Goal: Task Accomplishment & Management: Complete application form

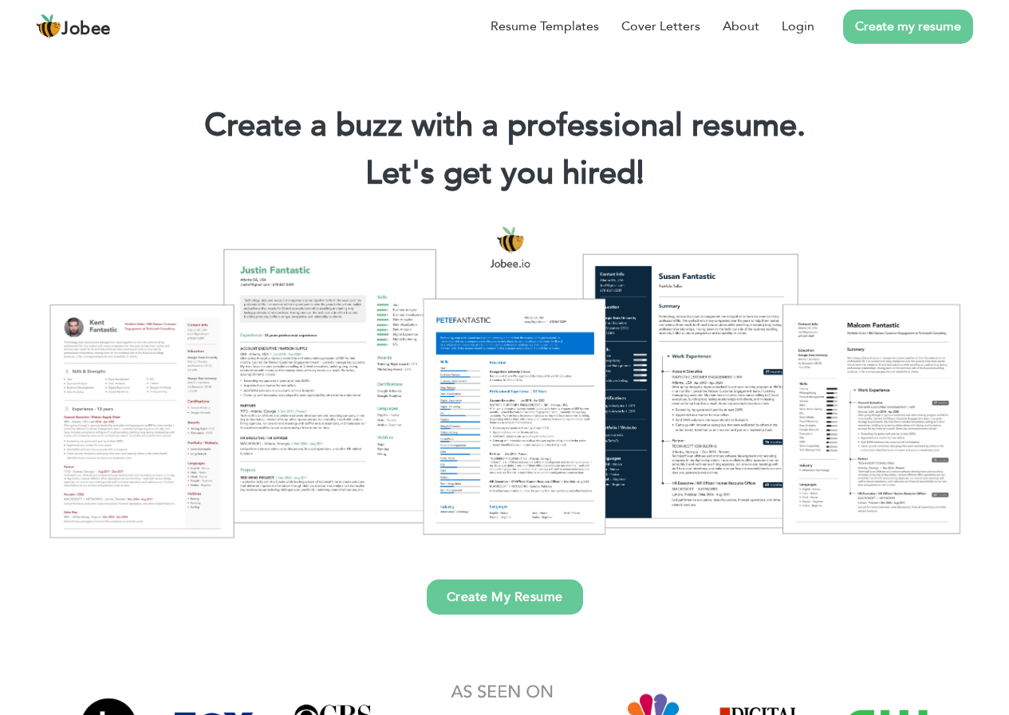
click at [857, 22] on link "Create my resume" at bounding box center [908, 27] width 130 height 34
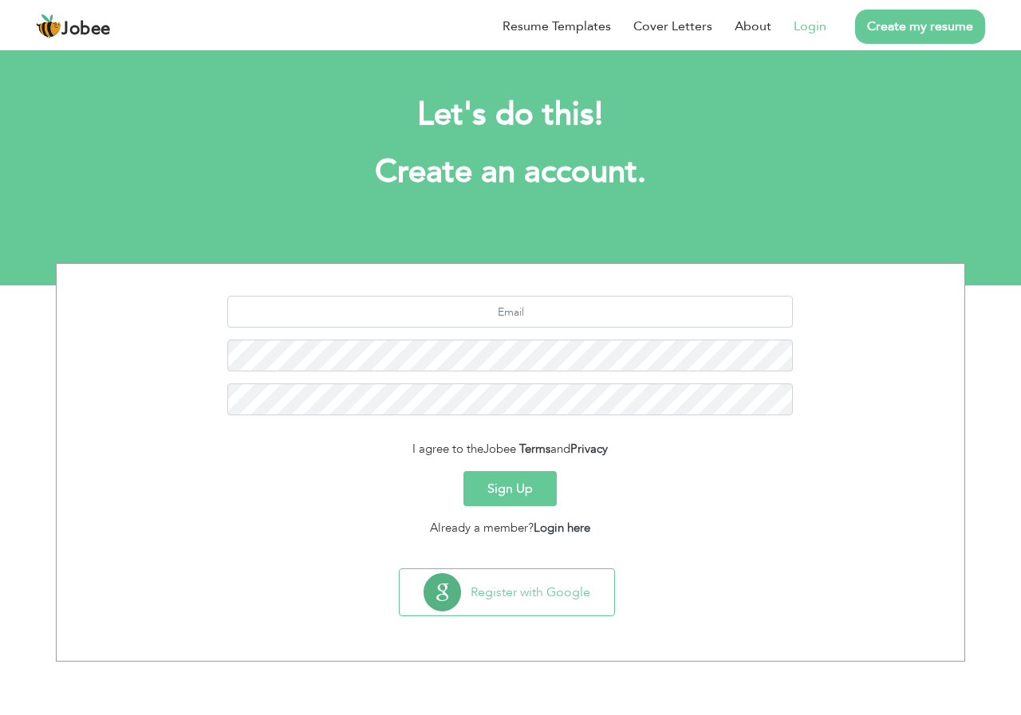
click at [794, 30] on li "Login" at bounding box center [798, 26] width 55 height 41
click at [809, 30] on link "Login" at bounding box center [810, 26] width 33 height 19
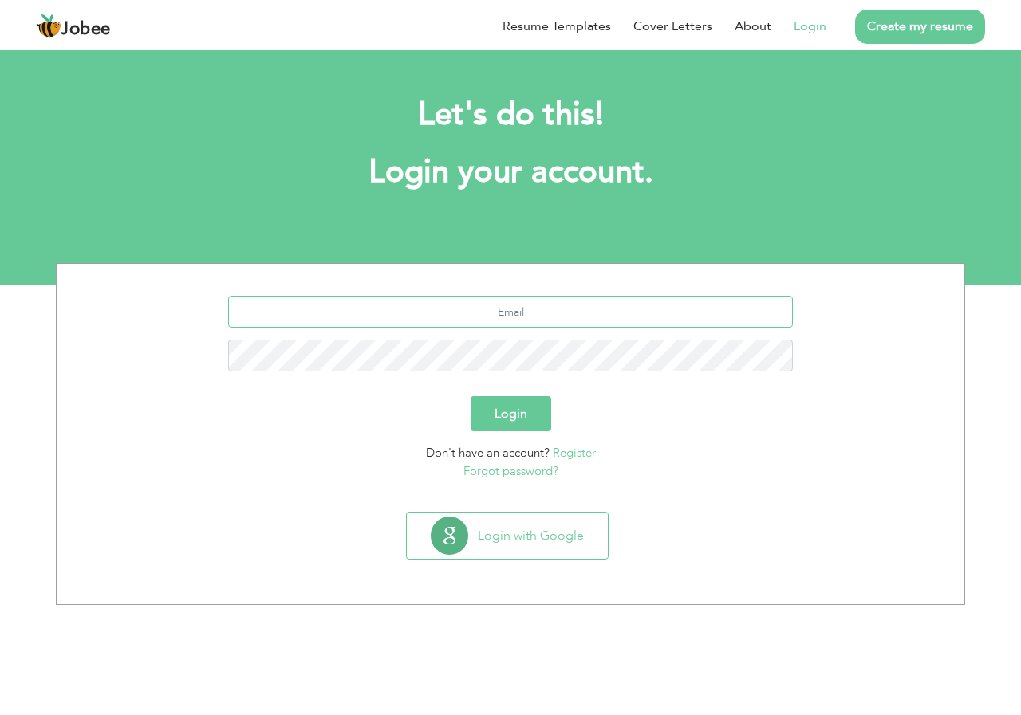
click at [515, 313] on input "text" at bounding box center [510, 312] width 565 height 32
type input "glacierglacier4312@gmail.com"
click at [471, 396] on button "Login" at bounding box center [511, 413] width 81 height 35
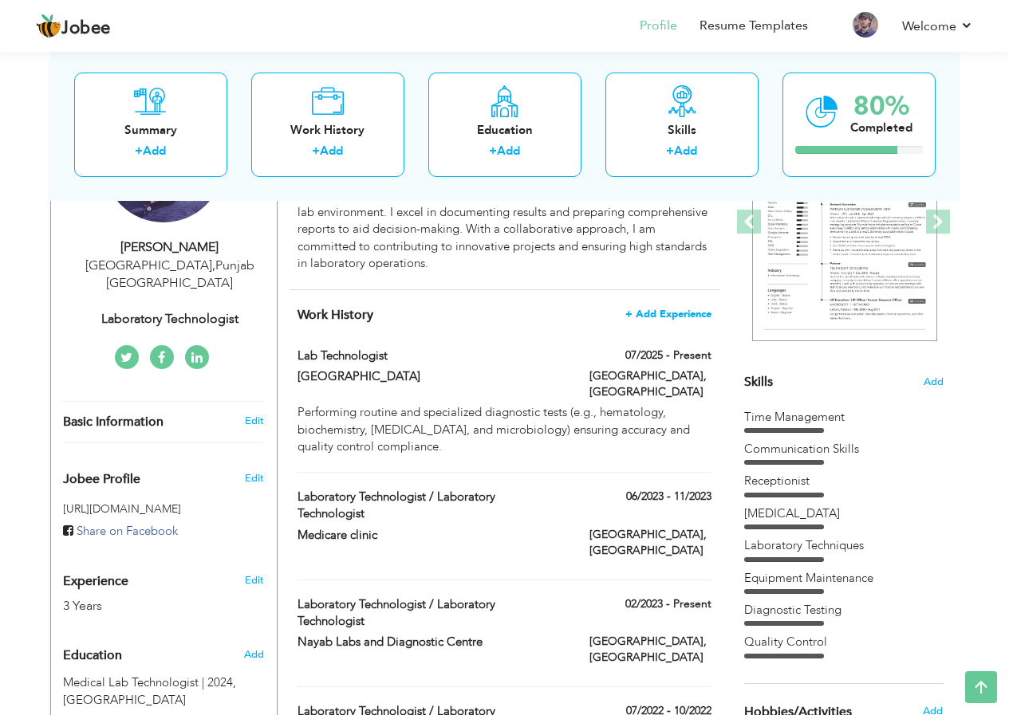
scroll to position [239, 0]
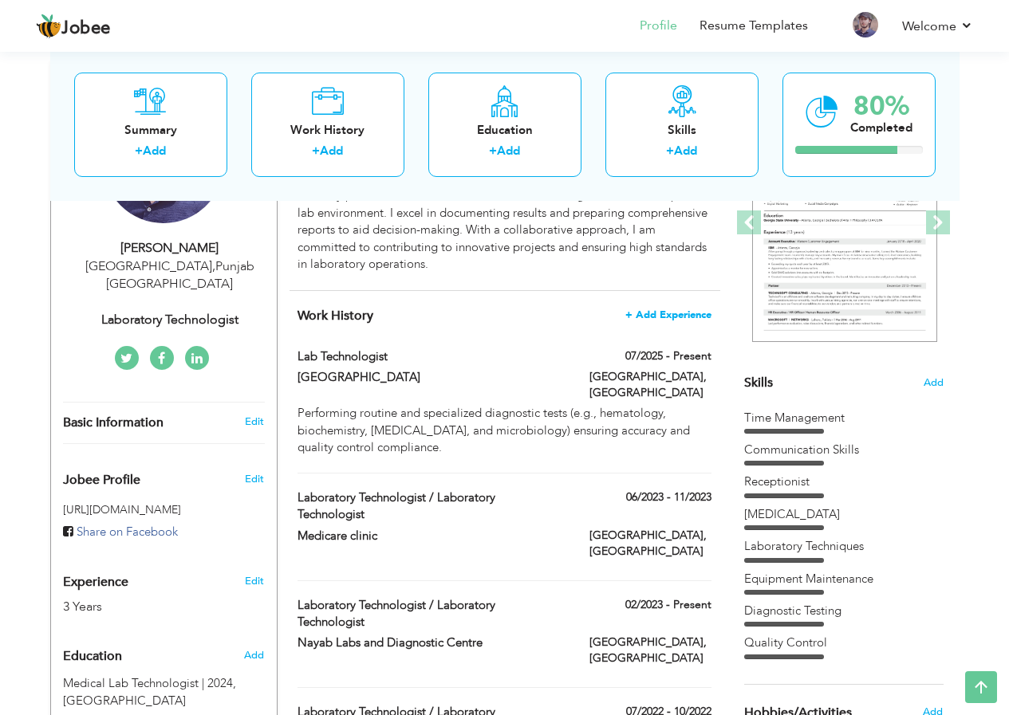
click at [660, 310] on span "+ Add Experience" at bounding box center [668, 314] width 86 height 11
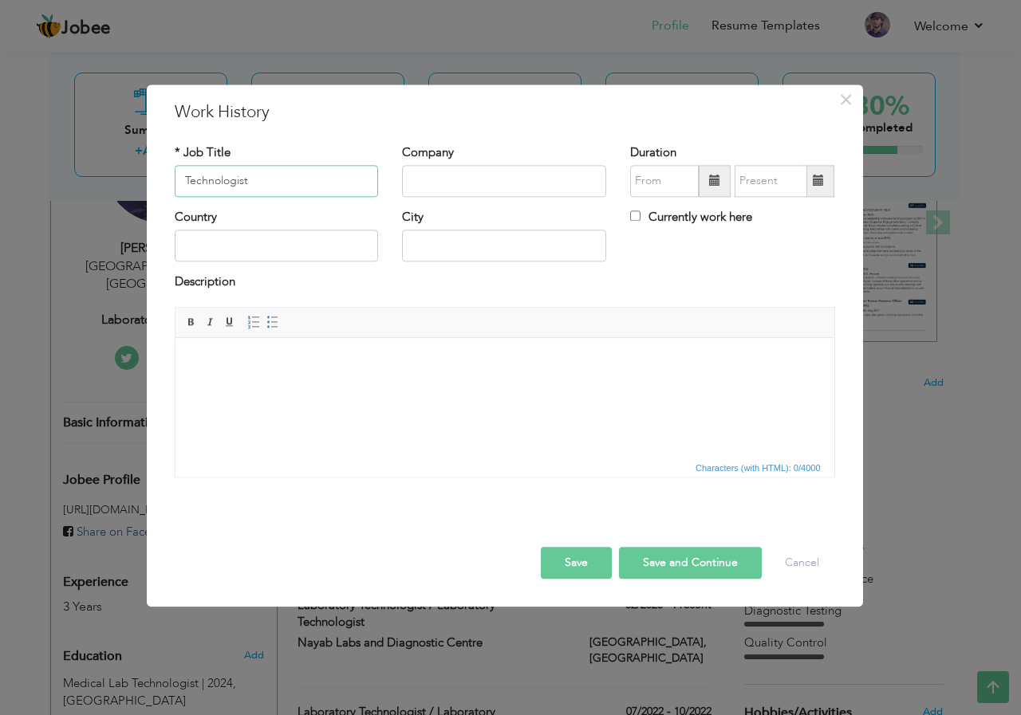
type input "Technologist"
click at [429, 191] on input "text" at bounding box center [504, 181] width 204 height 32
type input "[GEOGRAPHIC_DATA]"
click at [297, 253] on input "text" at bounding box center [277, 246] width 204 height 32
type input "[GEOGRAPHIC_DATA]"
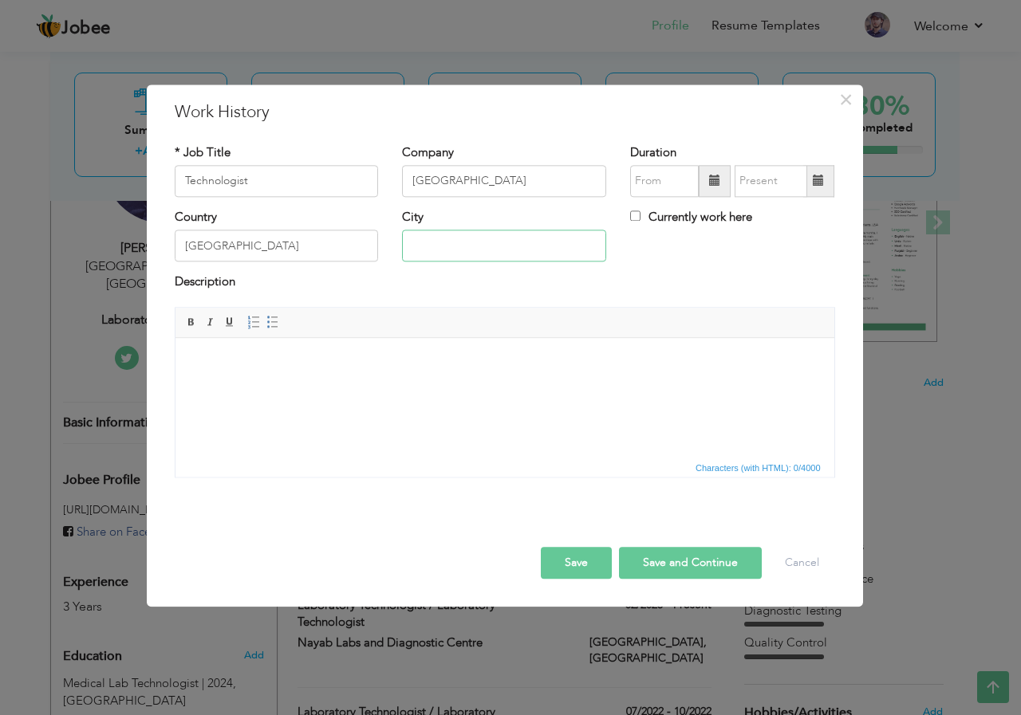
click at [471, 258] on input "text" at bounding box center [504, 246] width 204 height 32
type input "[GEOGRAPHIC_DATA]"
click at [714, 180] on span at bounding box center [714, 180] width 11 height 11
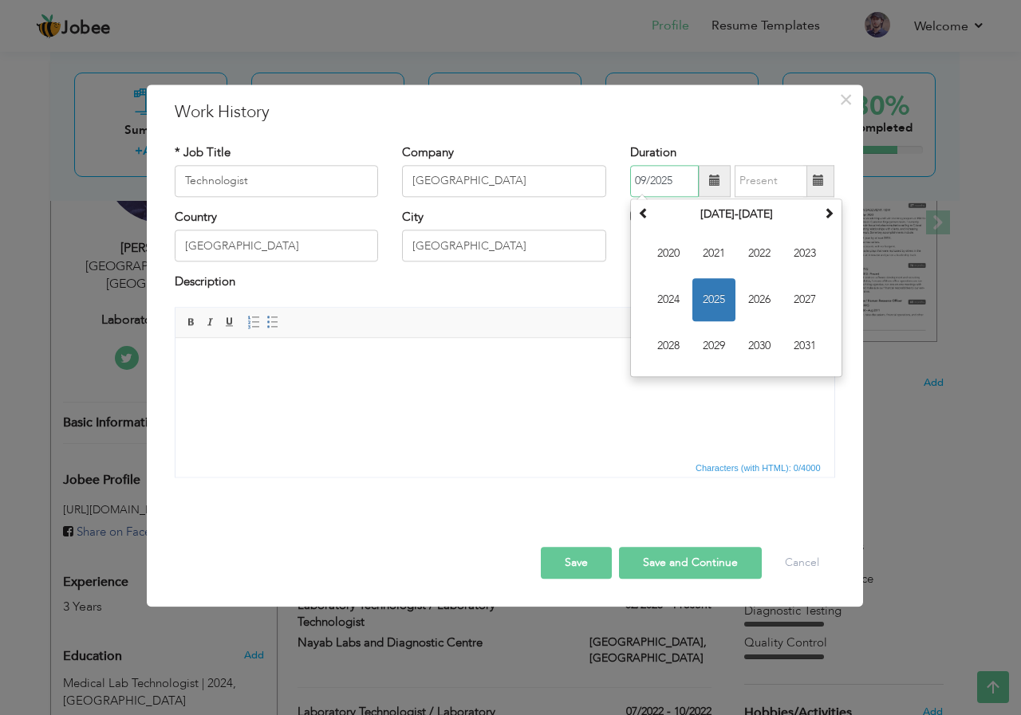
click at [711, 305] on span "2025" at bounding box center [713, 299] width 43 height 43
click at [786, 301] on span "Aug" at bounding box center [804, 299] width 43 height 43
type input "08/2025"
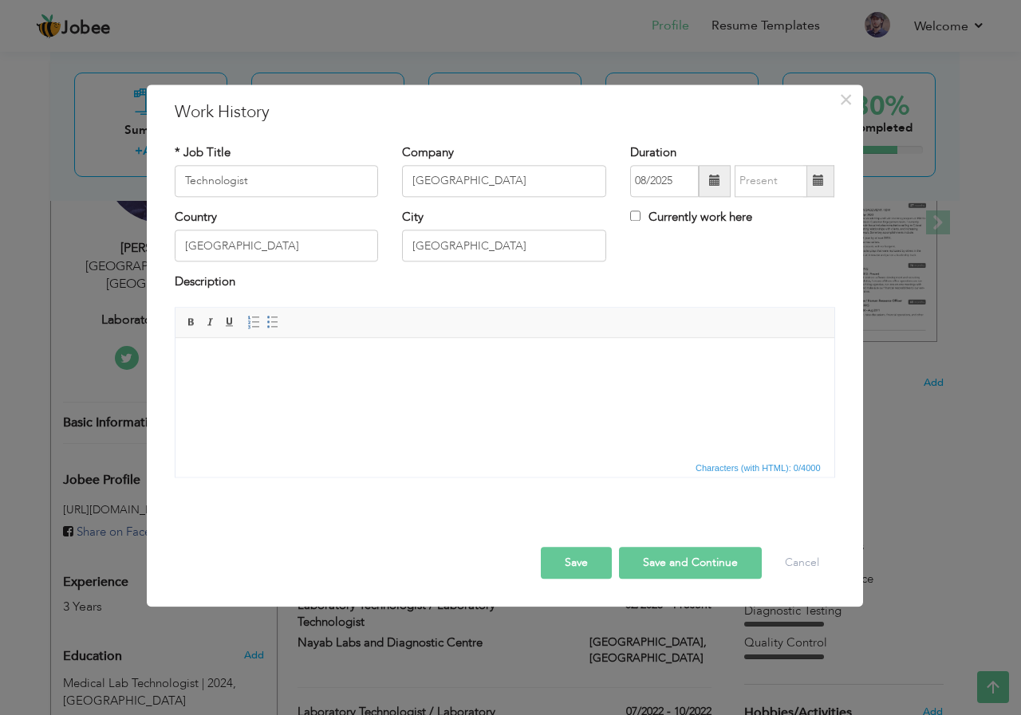
click at [359, 386] on html at bounding box center [504, 362] width 659 height 49
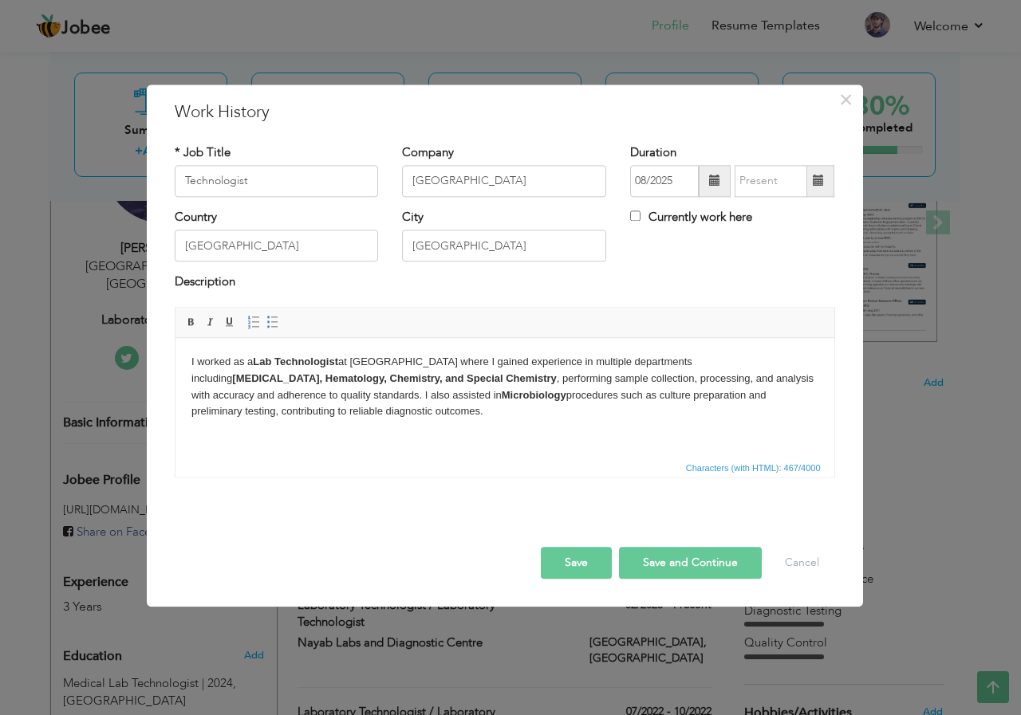
click at [228, 360] on body "I worked as a Lab Technologist at Reliance Hospital where I gained experience i…" at bounding box center [504, 387] width 627 height 66
click at [603, 564] on button "Save" at bounding box center [576, 563] width 71 height 32
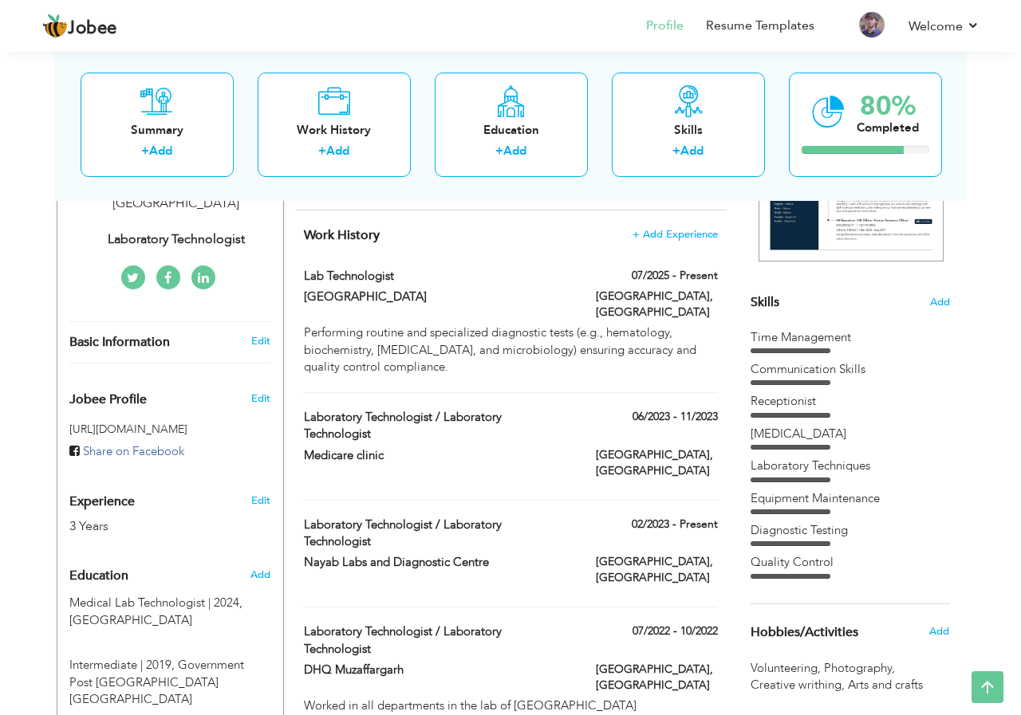
scroll to position [319, 0]
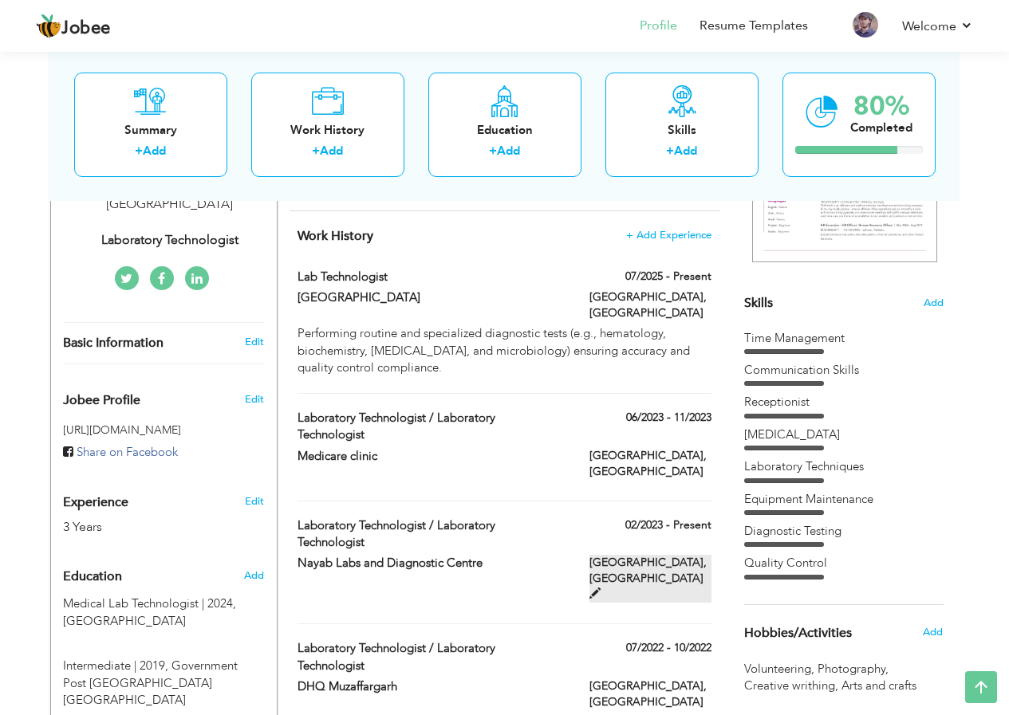
click at [601, 588] on span at bounding box center [594, 593] width 11 height 11
type input "Laboratory Technologist / Laboratory Technologist"
type input "Nayab Labs and Diagnostic Centre"
type input "02/2023"
checkbox input "true"
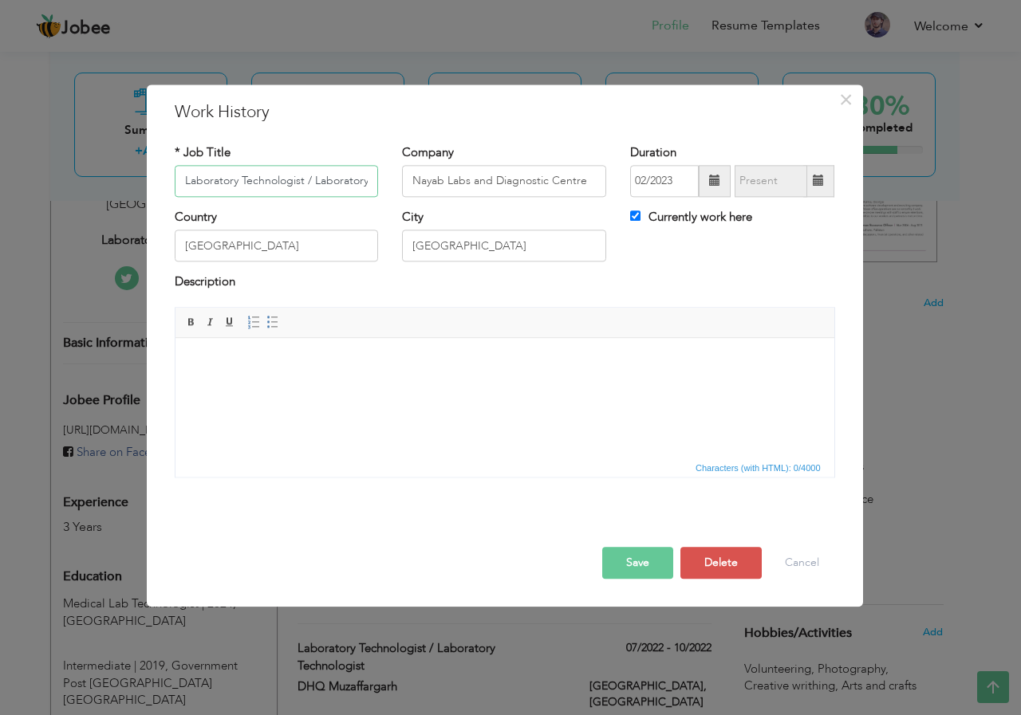
scroll to position [0, 65]
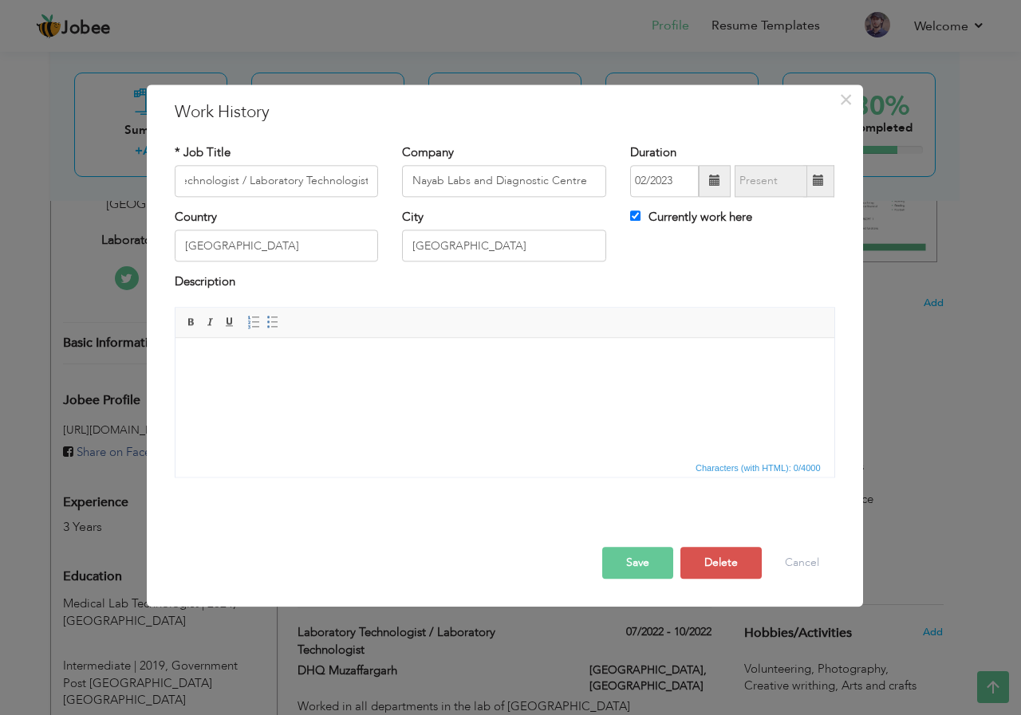
click at [352, 382] on html at bounding box center [504, 362] width 659 height 49
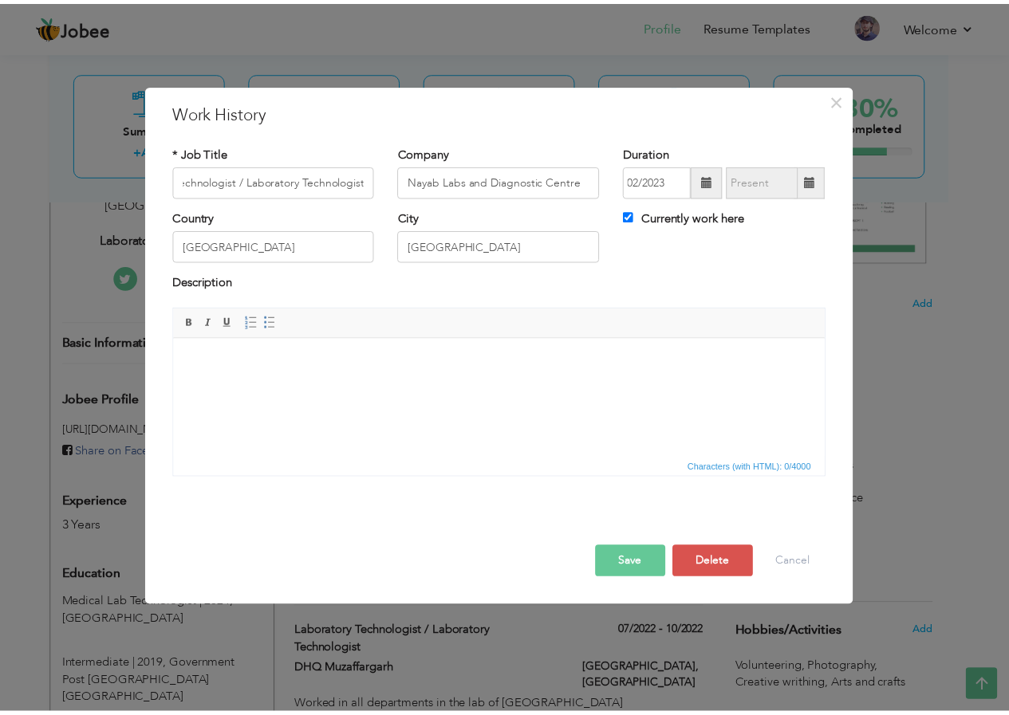
scroll to position [0, 0]
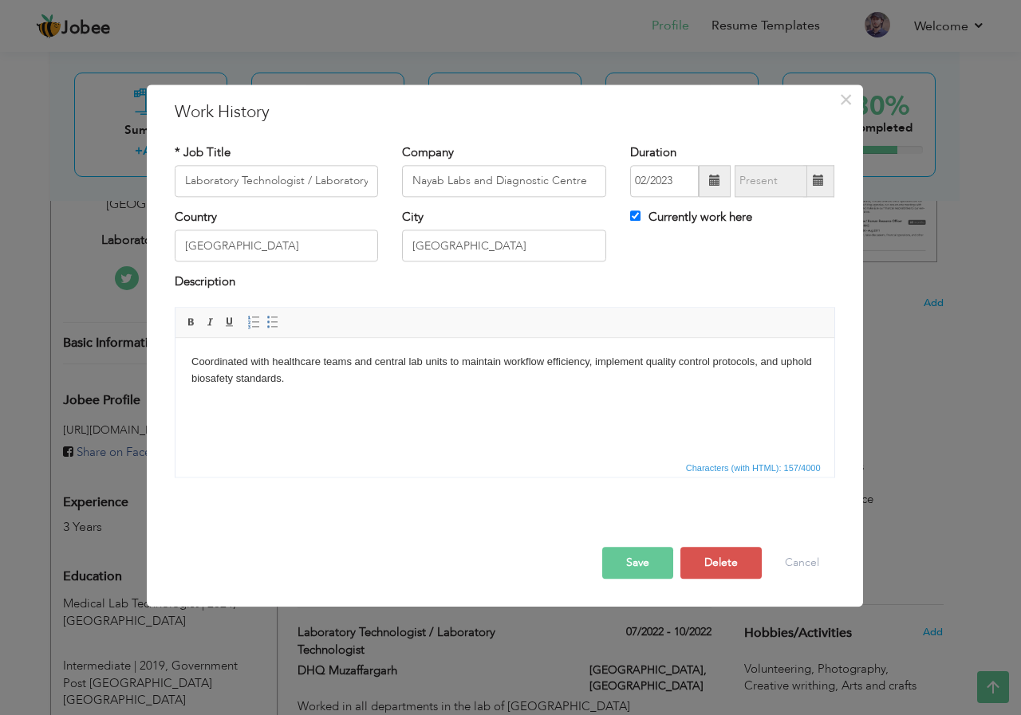
click at [647, 567] on button "Save" at bounding box center [637, 563] width 71 height 32
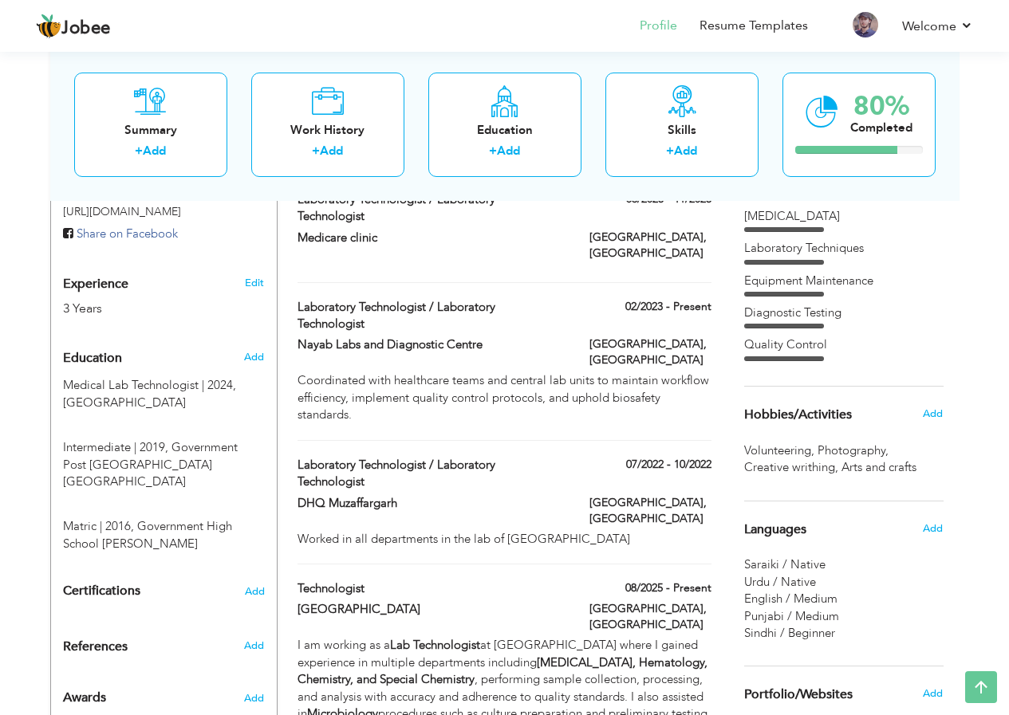
scroll to position [558, 0]
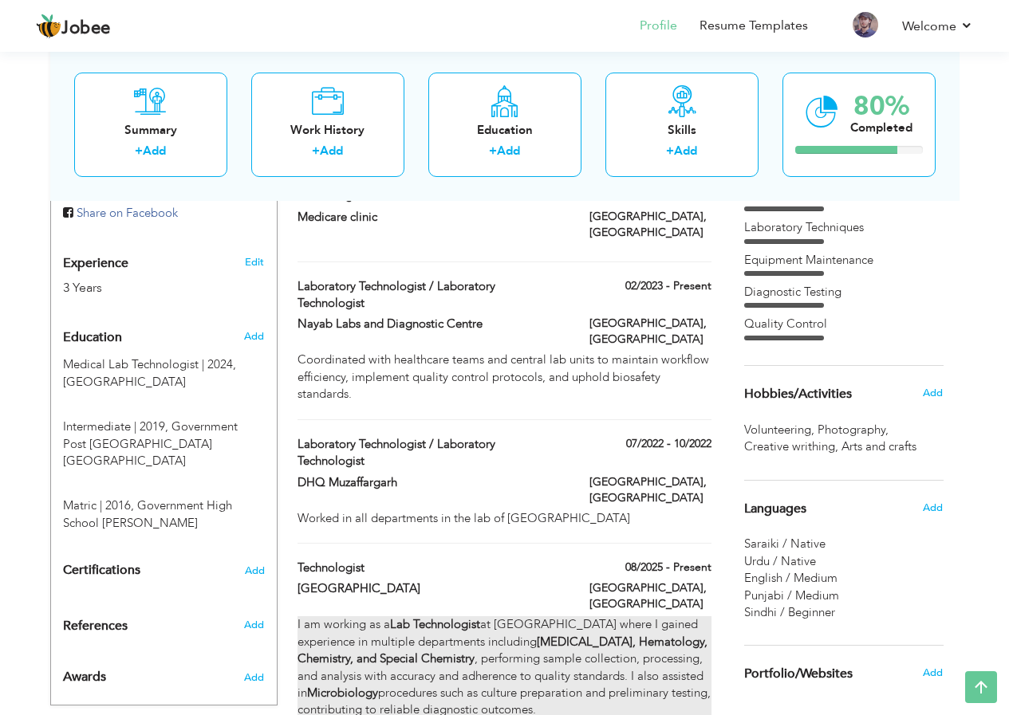
click at [668, 634] on strong "Phlebotomy, Hematology, Chemistry, and Special Chemistry" at bounding box center [502, 650] width 410 height 33
type input "Technologist"
type input "[GEOGRAPHIC_DATA]"
type input "08/2025"
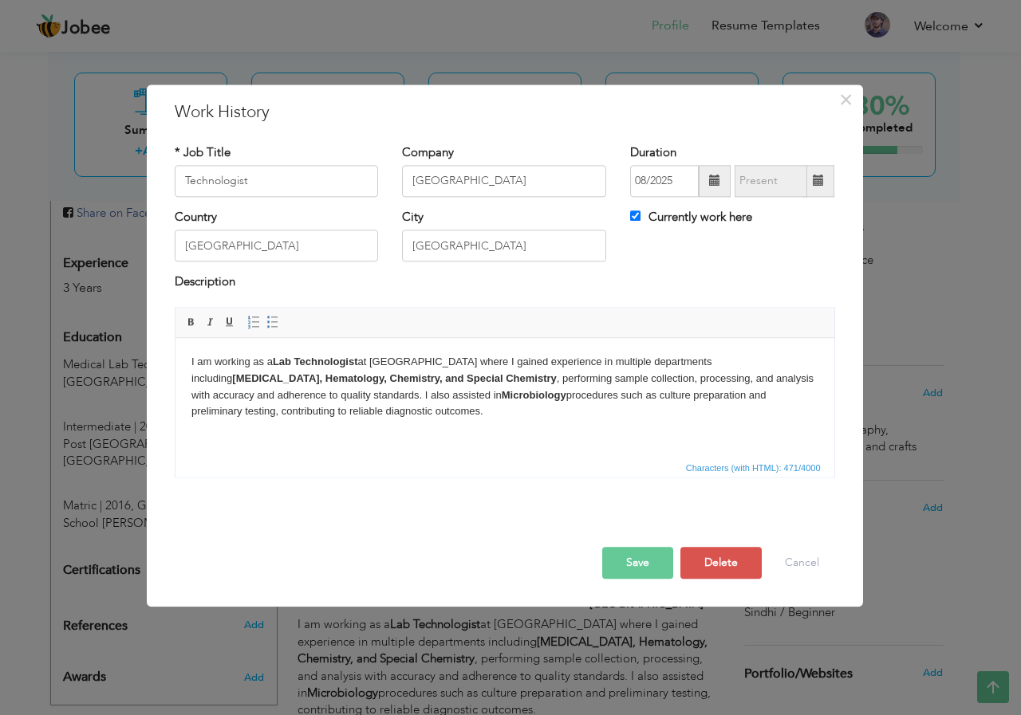
drag, startPoint x: 187, startPoint y: 355, endPoint x: 324, endPoint y: 423, distance: 153.4
click at [324, 423] on html "I am working as a Lab Technologist at Reliance Hospital where I gained experien…" at bounding box center [504, 387] width 659 height 98
click at [428, 415] on body "I am working as a Lab Technologist at [GEOGRAPHIC_DATA] where I gained experien…" at bounding box center [504, 387] width 627 height 66
click at [627, 546] on div at bounding box center [505, 530] width 684 height 33
click at [622, 554] on button "Save" at bounding box center [637, 563] width 71 height 32
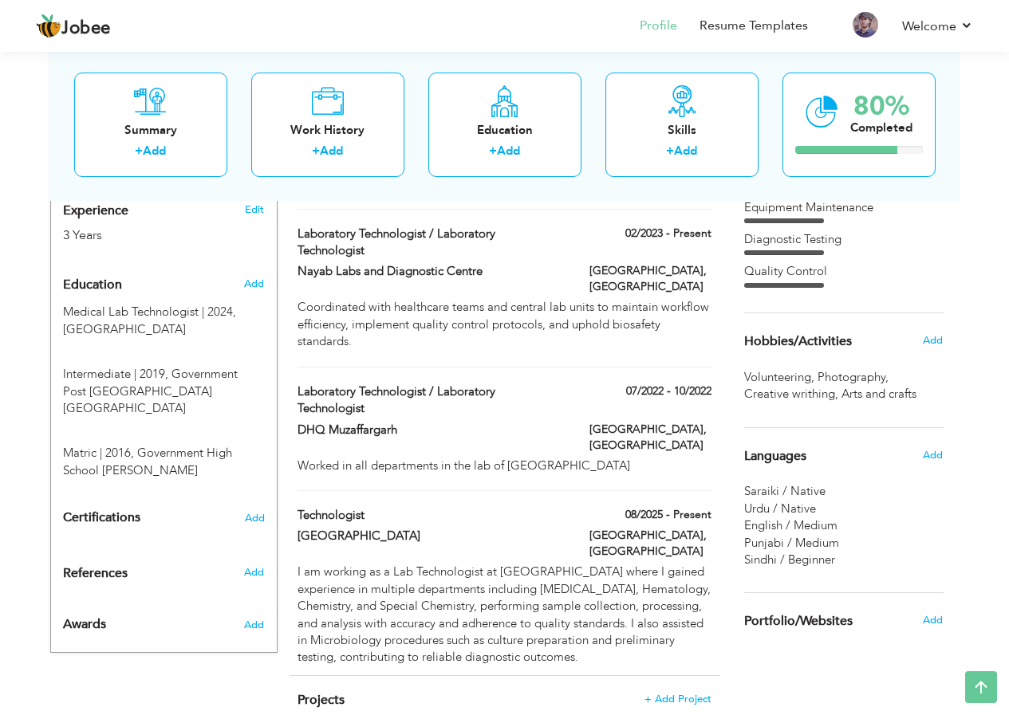
scroll to position [612, 0]
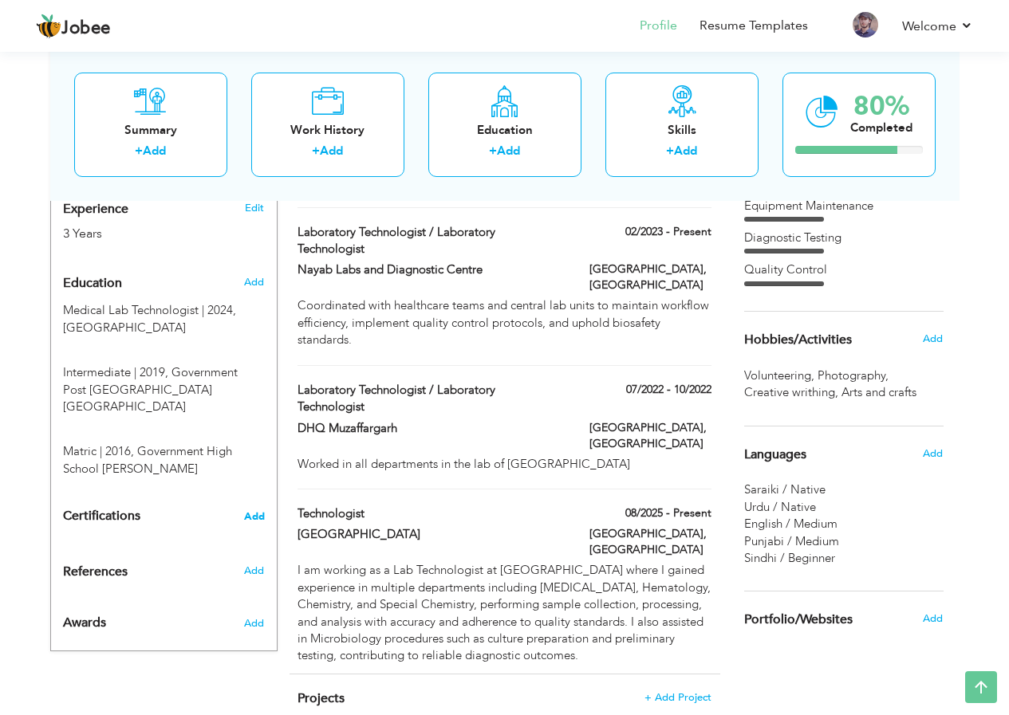
click at [253, 511] on span "Add" at bounding box center [254, 516] width 21 height 11
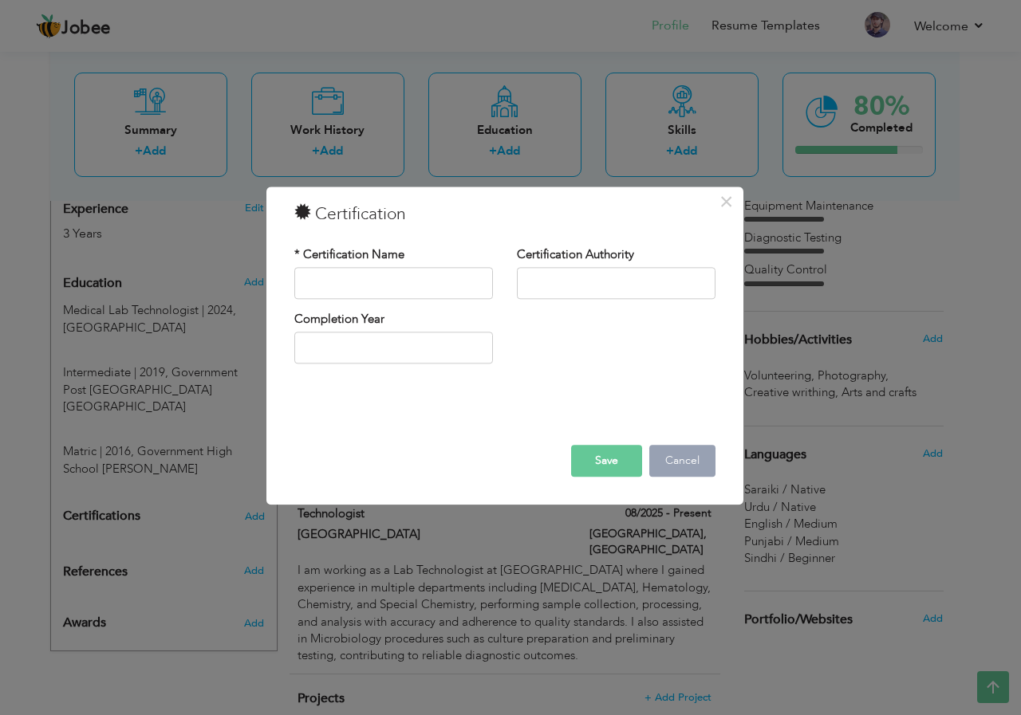
click at [665, 473] on button "Cancel" at bounding box center [682, 461] width 66 height 32
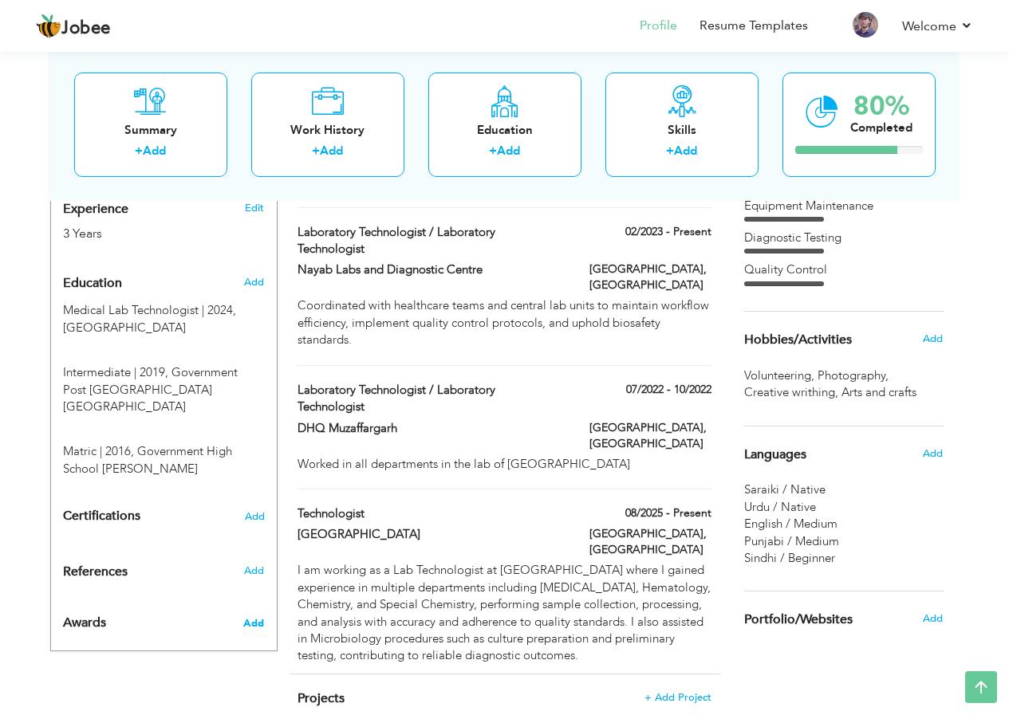
click at [254, 616] on span "Add" at bounding box center [253, 623] width 21 height 14
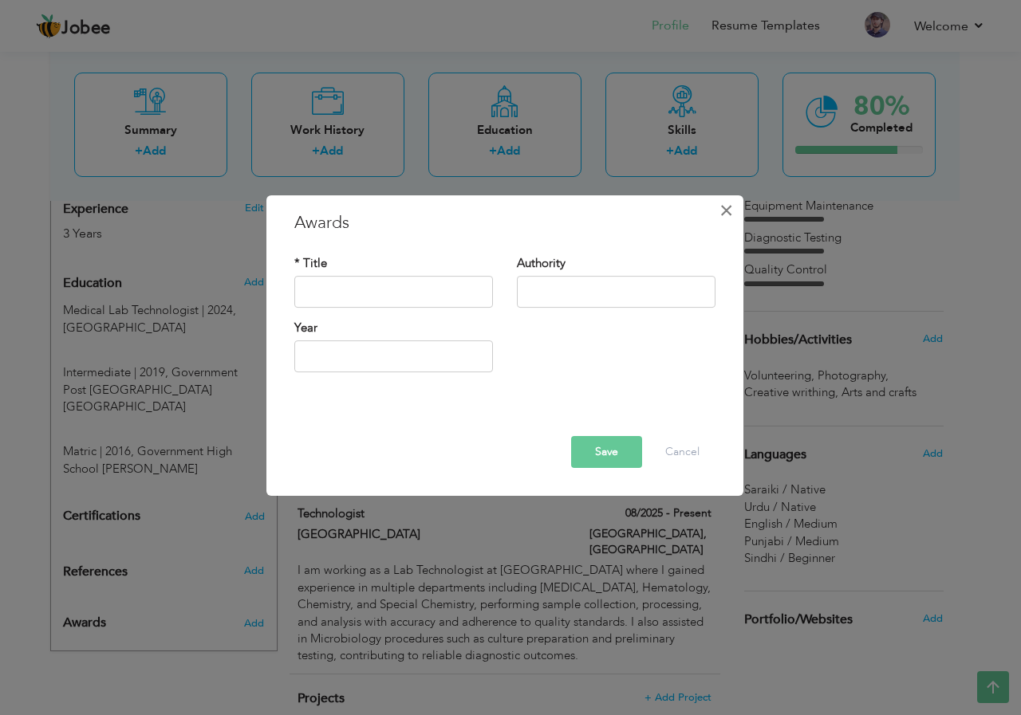
click at [716, 210] on button "×" at bounding box center [727, 211] width 26 height 26
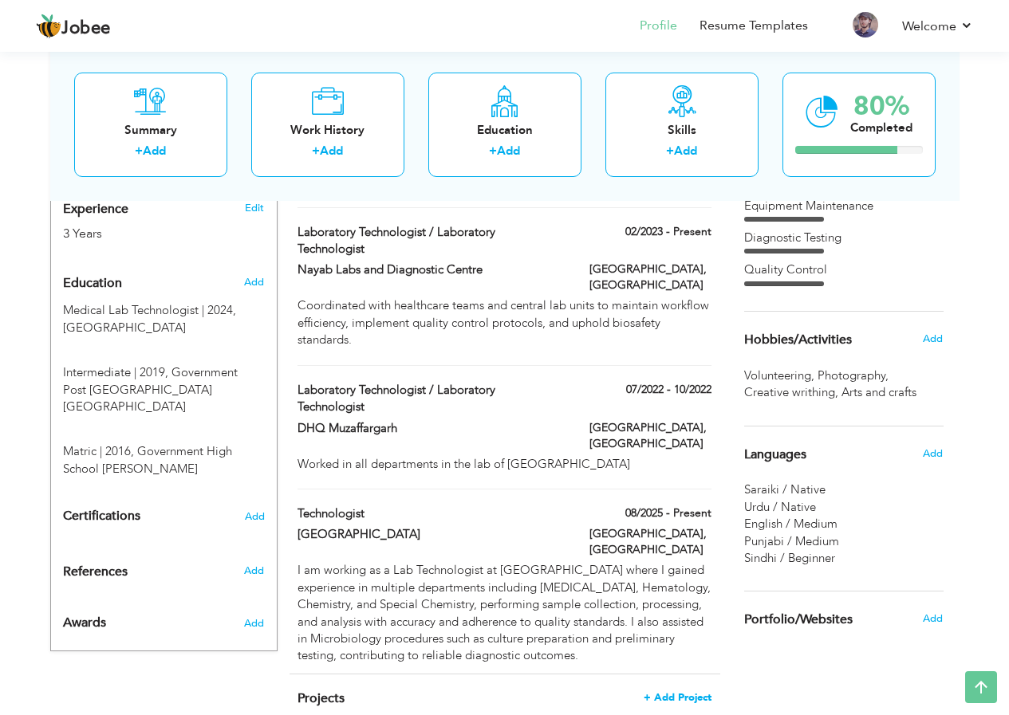
click at [683, 692] on span "+ Add Project" at bounding box center [678, 697] width 68 height 11
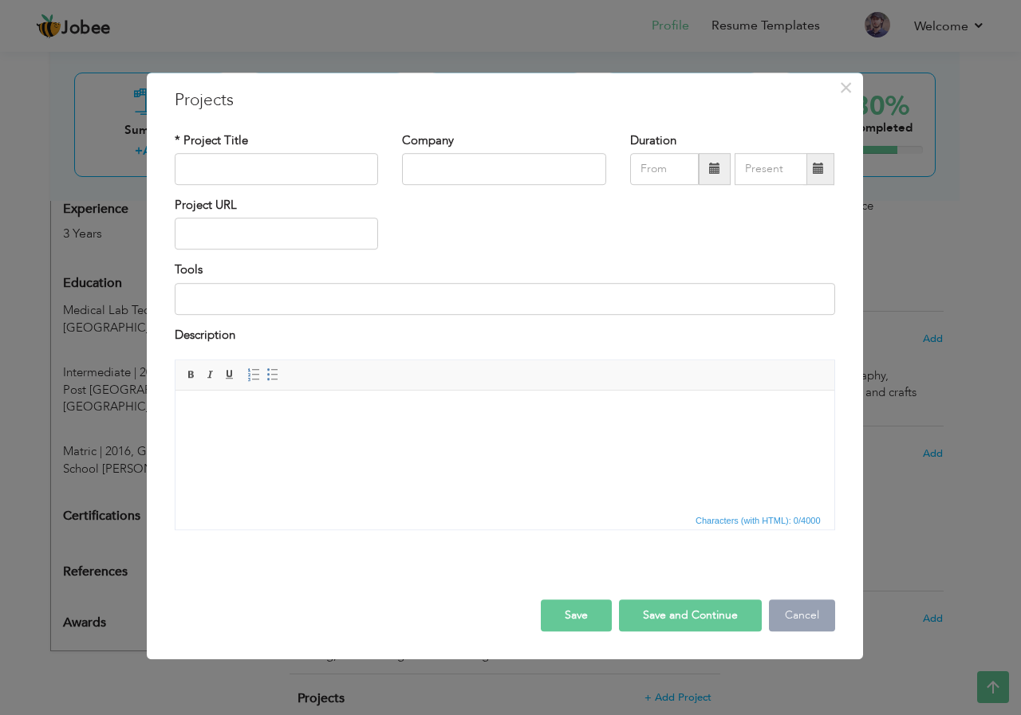
click at [788, 616] on button "Cancel" at bounding box center [802, 616] width 66 height 32
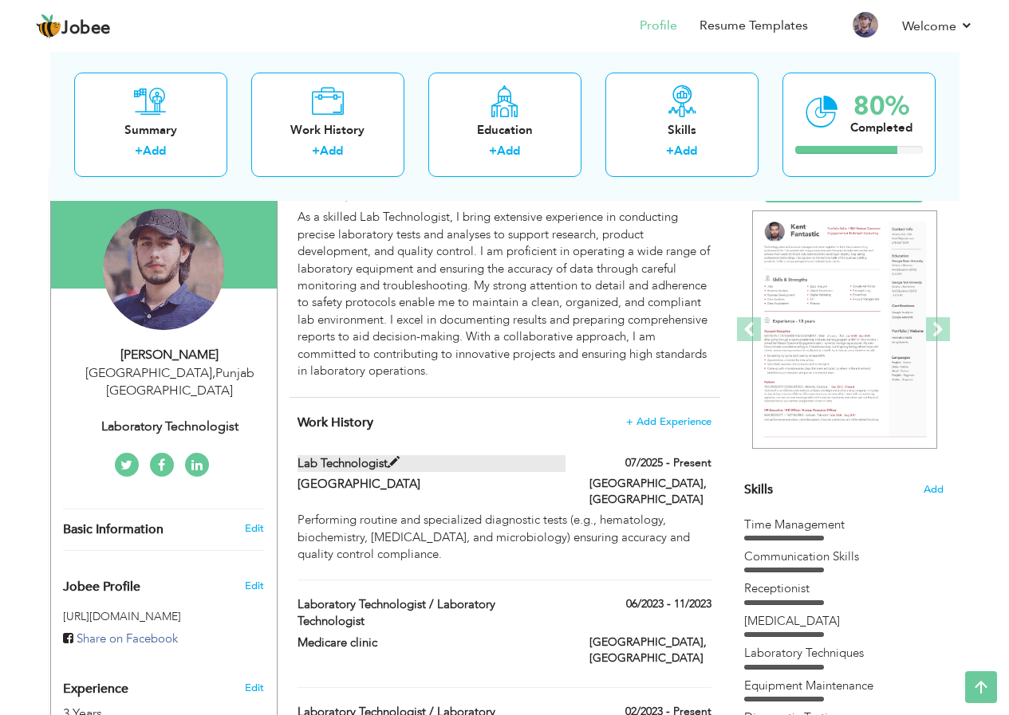
scroll to position [0, 0]
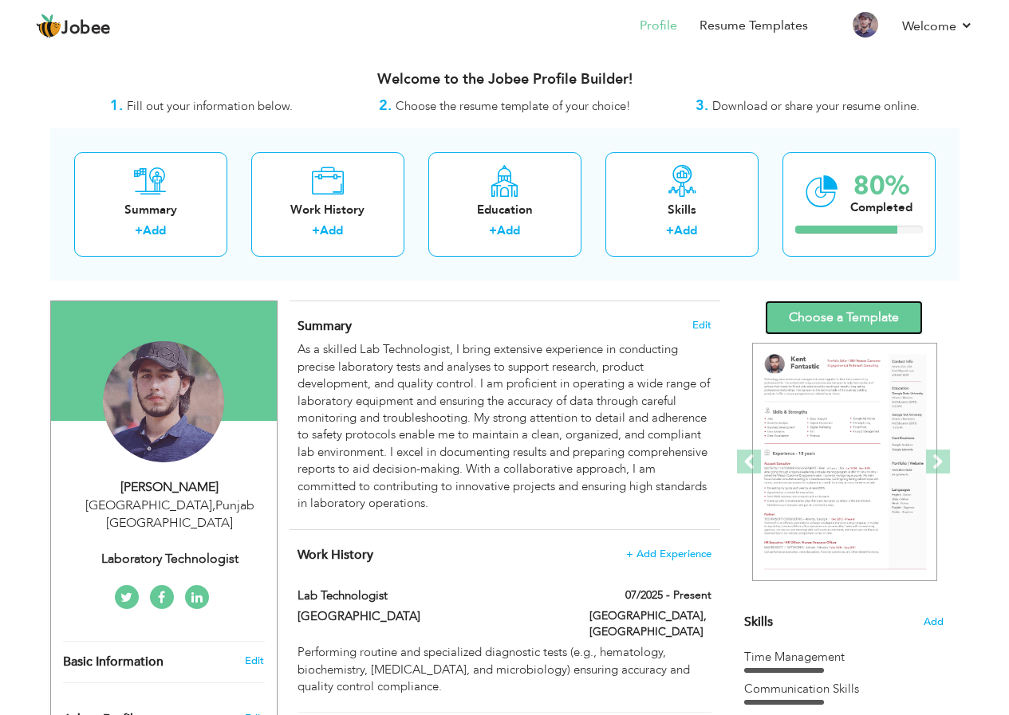
click at [830, 316] on link "Choose a Template" at bounding box center [844, 318] width 158 height 34
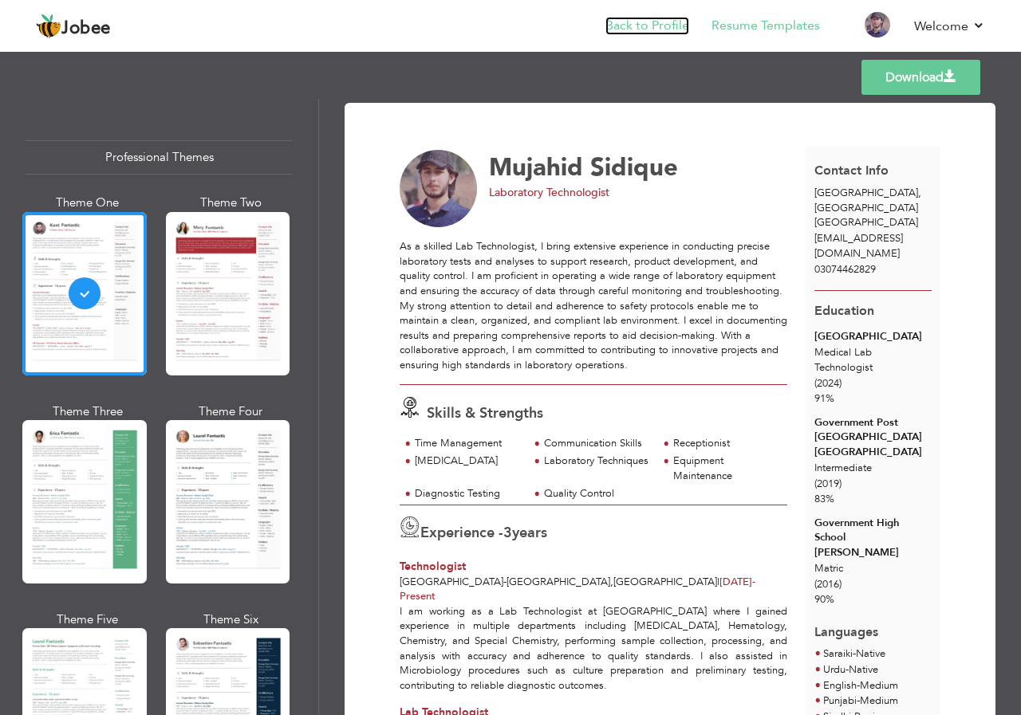
click at [636, 29] on link "Back to Profile" at bounding box center [647, 26] width 84 height 18
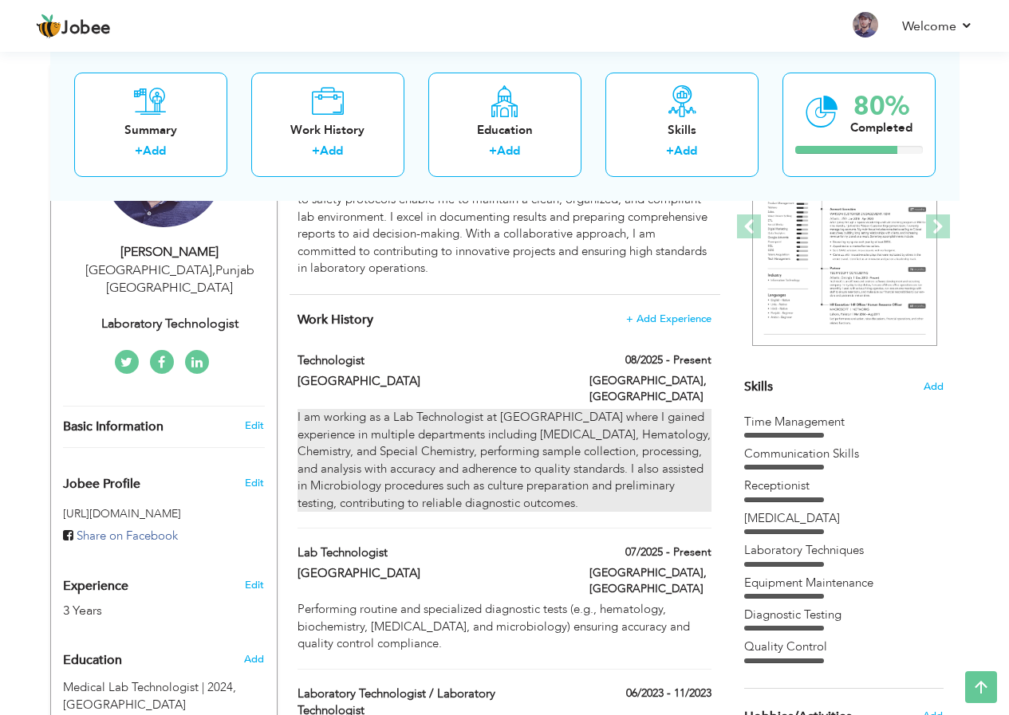
scroll to position [239, 0]
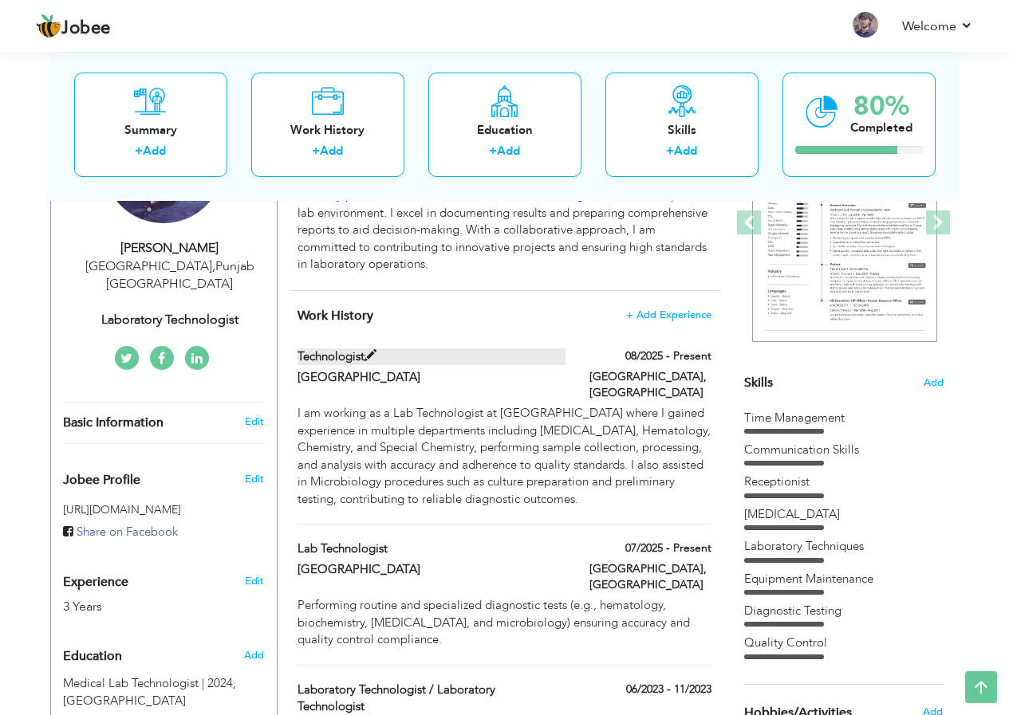
click at [352, 356] on label "Technologist" at bounding box center [431, 357] width 268 height 17
type input "Technologist"
type input "[GEOGRAPHIC_DATA]"
type input "08/2025"
type input "[GEOGRAPHIC_DATA]"
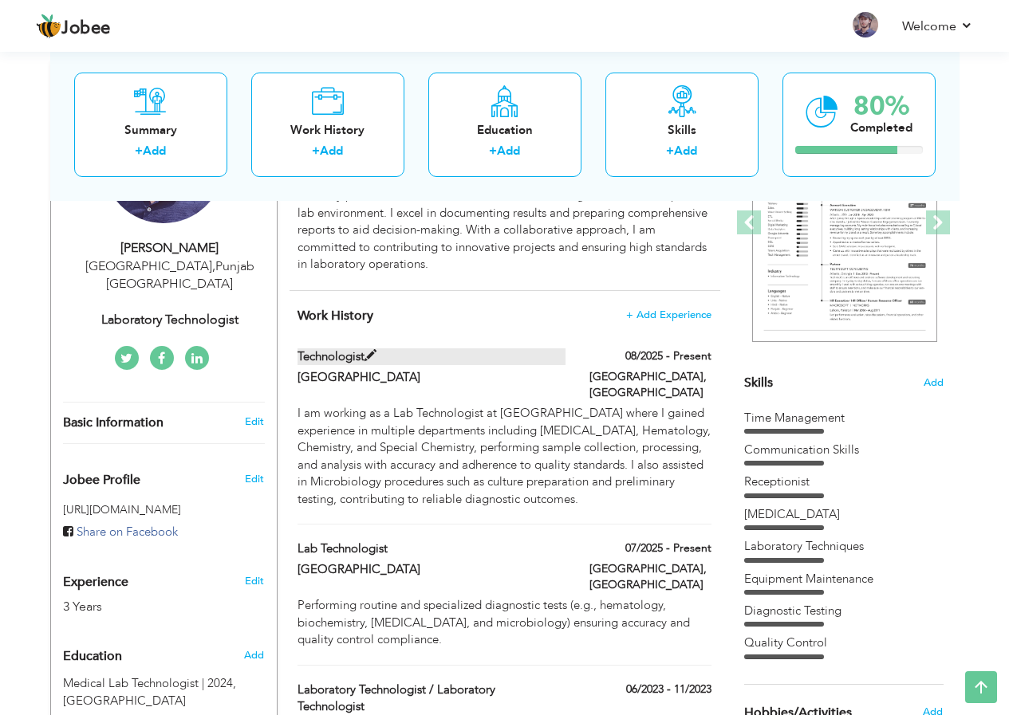
type input "[GEOGRAPHIC_DATA]"
checkbox input "true"
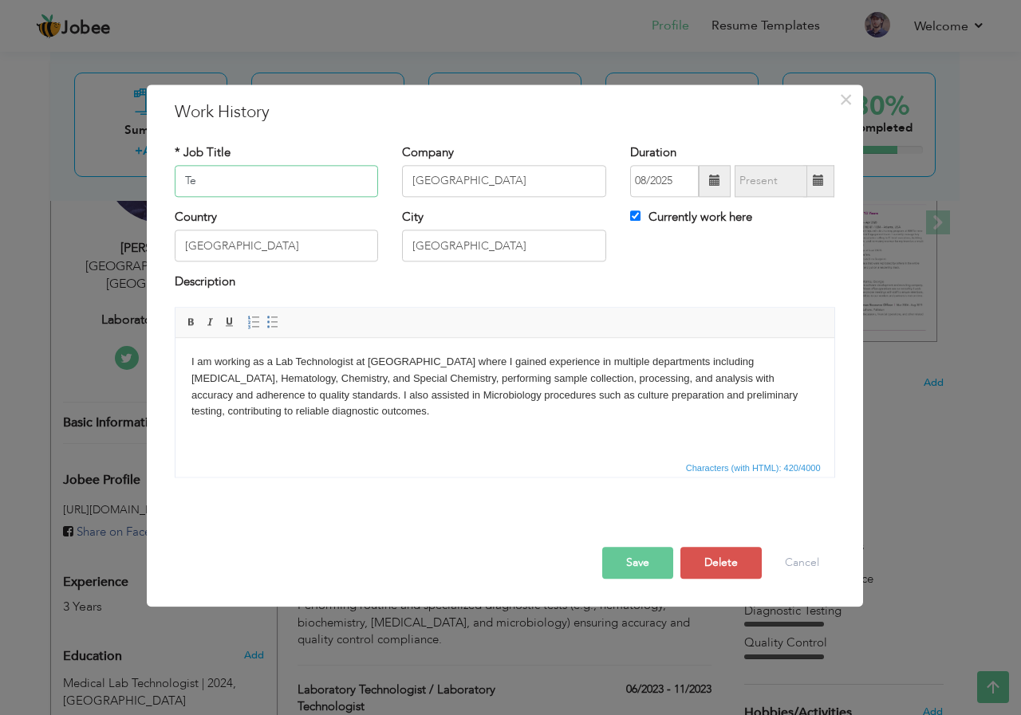
type input "T"
click at [625, 570] on button "Save" at bounding box center [637, 563] width 71 height 32
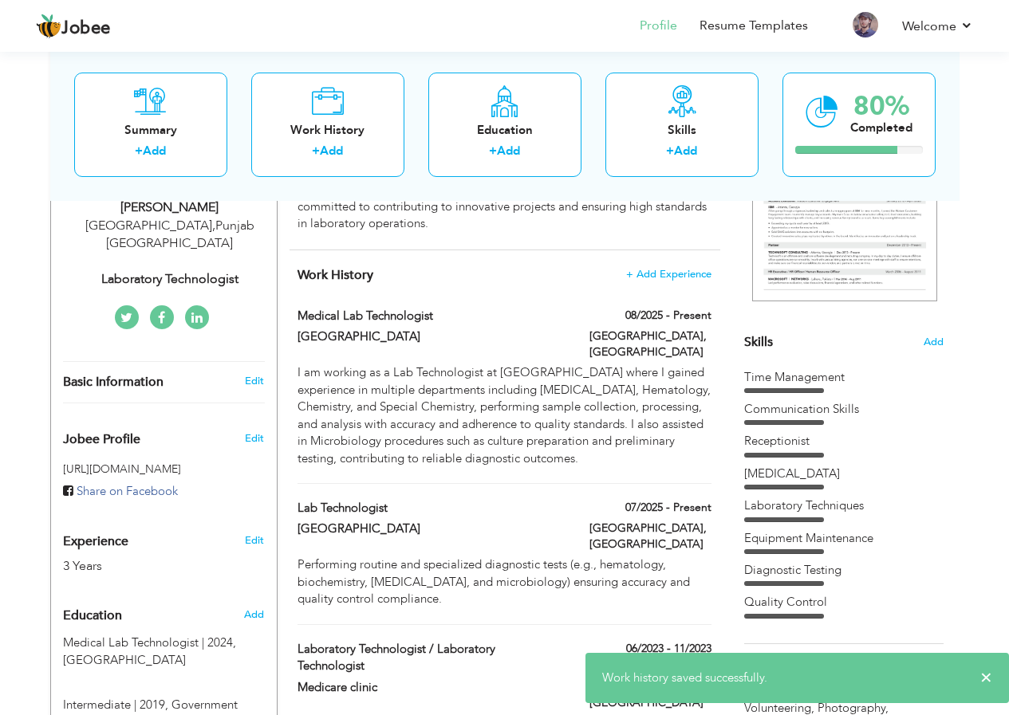
scroll to position [319, 0]
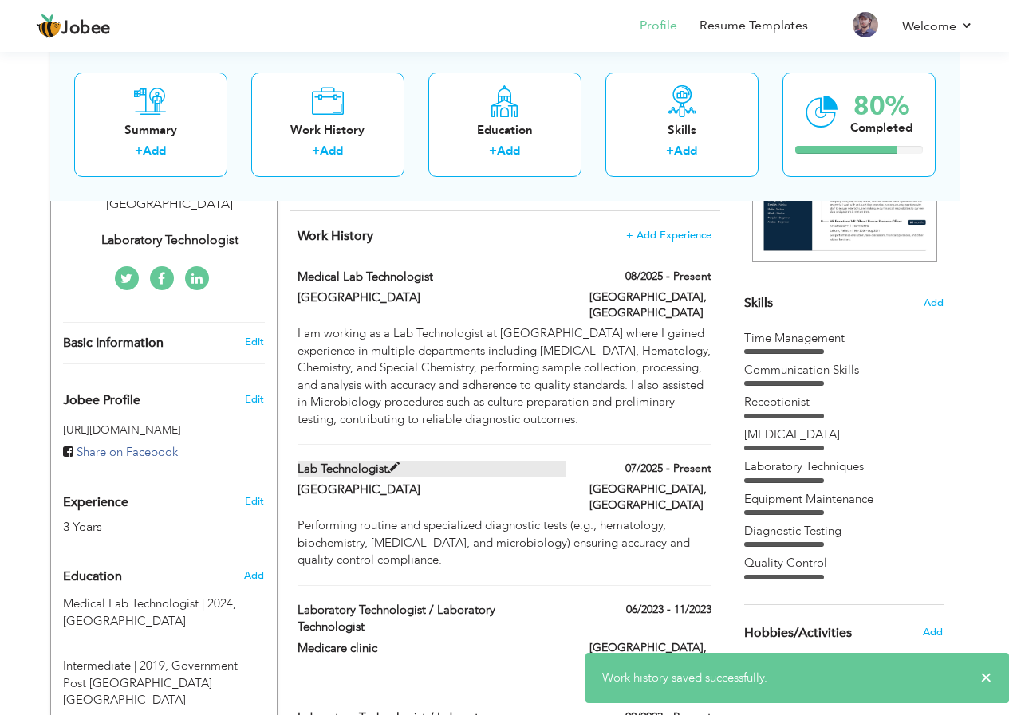
click at [321, 461] on label "Lab Technologist" at bounding box center [431, 469] width 268 height 17
type input "Lab Technologist"
type input "07/2025"
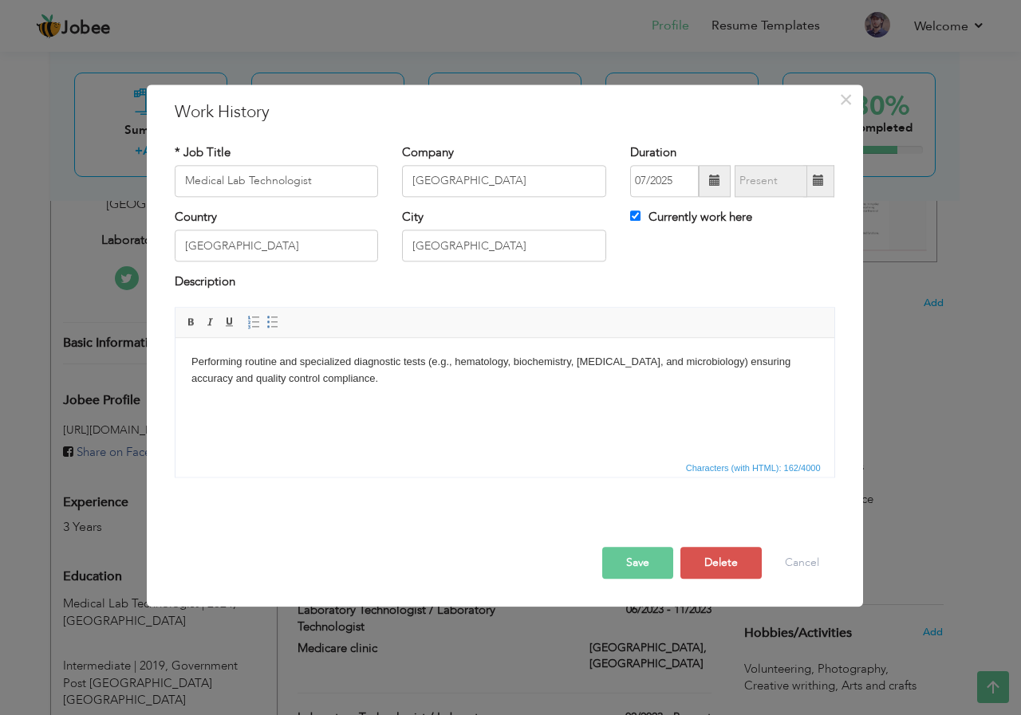
click at [644, 566] on button "Save" at bounding box center [637, 563] width 71 height 32
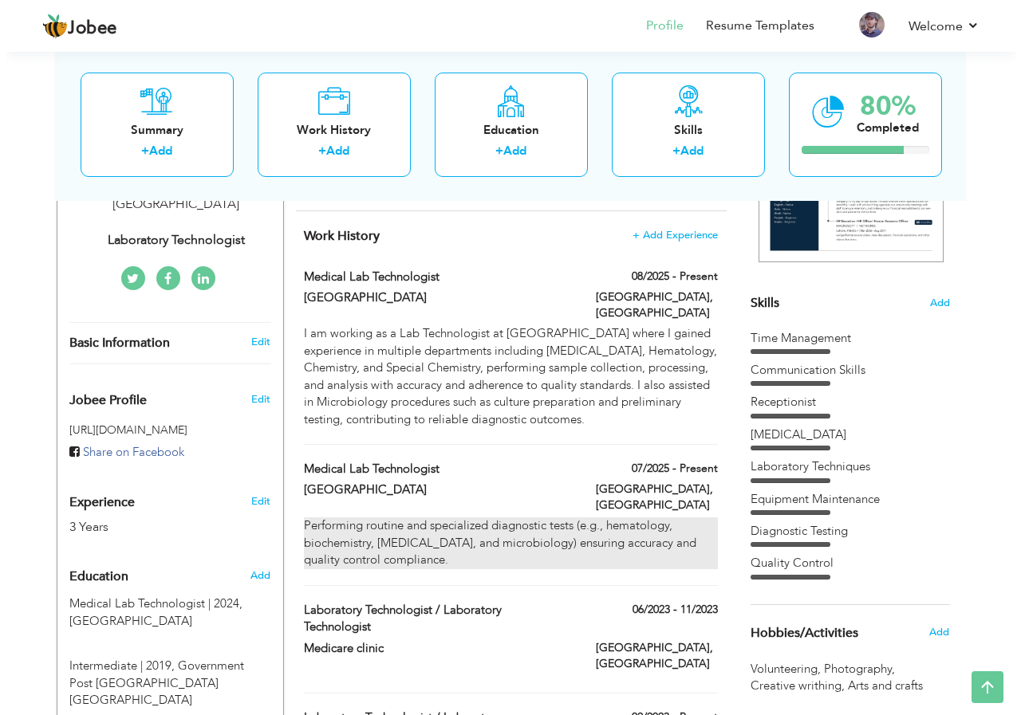
scroll to position [399, 0]
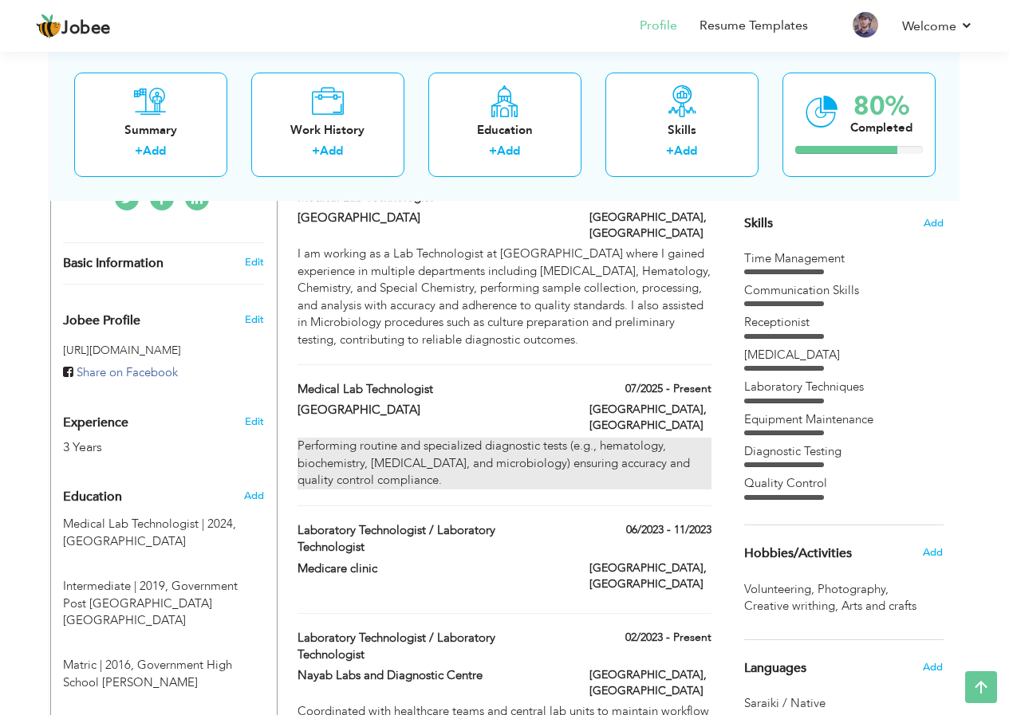
click at [503, 438] on div "Performing routine and specialized diagnostic tests (e.g., hematology, biochemi…" at bounding box center [503, 463] width 413 height 51
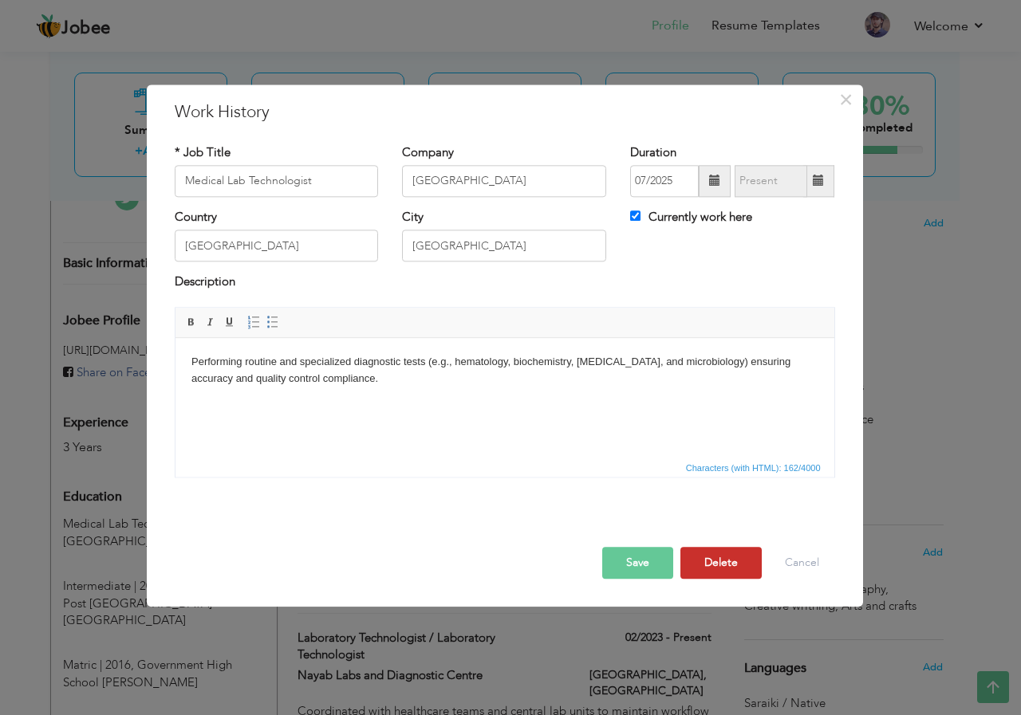
click at [741, 573] on button "Delete" at bounding box center [720, 563] width 81 height 32
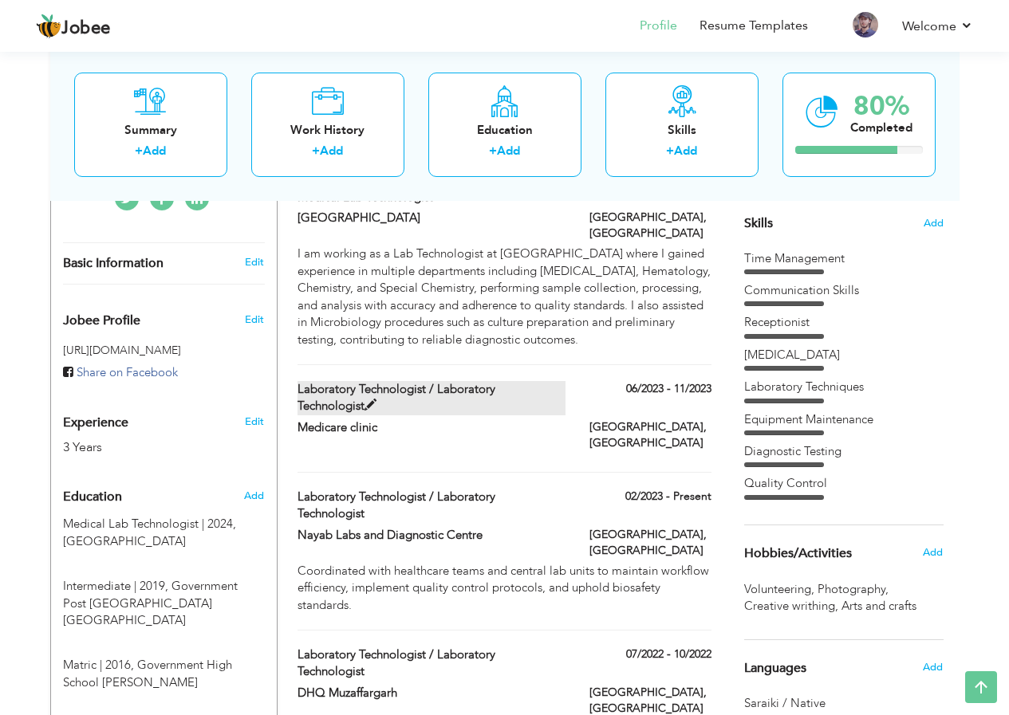
click at [412, 381] on label "Laboratory Technologist / Laboratory Technologist" at bounding box center [431, 398] width 268 height 34
type input "Laboratory Technologist / Laboratory Technologist"
type input "Medicare clinic"
type input "06/2023"
type input "11/2023"
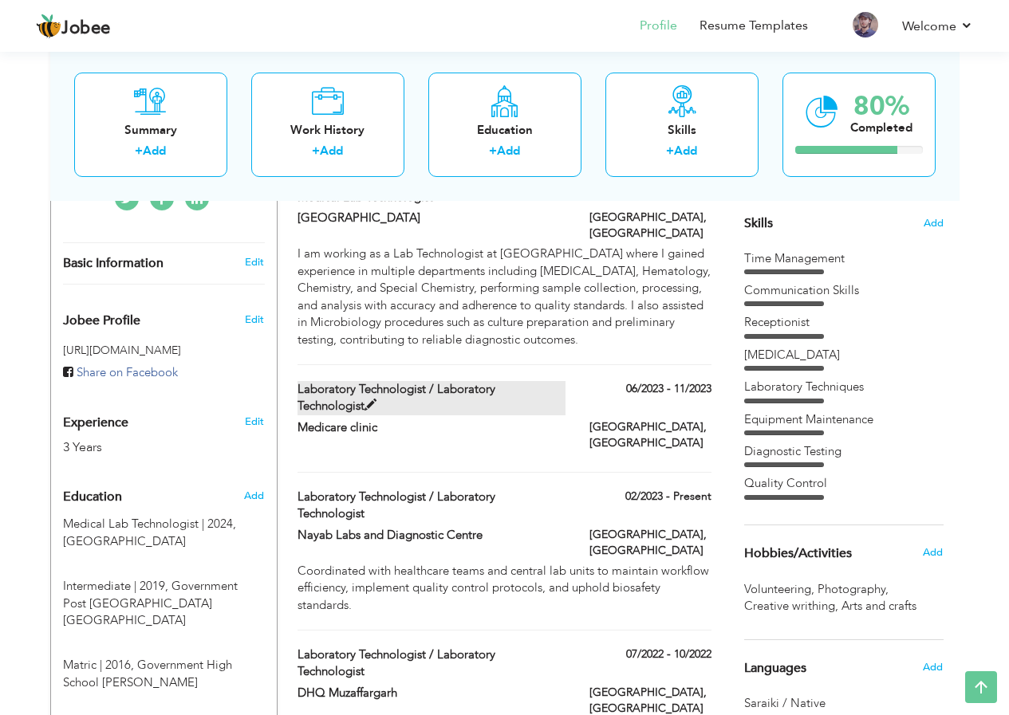
checkbox input "false"
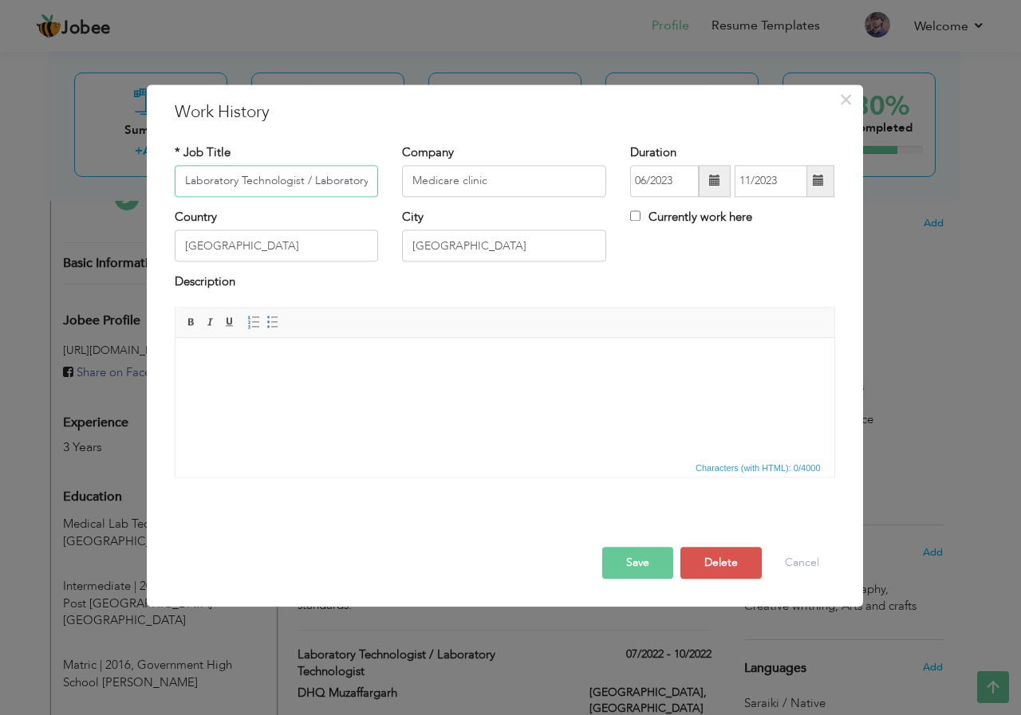
scroll to position [0, 65]
click at [372, 179] on input "Laboratory Technologist / Laboratory Technologist" at bounding box center [277, 181] width 204 height 32
click at [368, 180] on input "Laboratory Technologist / Laboratory Technologist" at bounding box center [277, 181] width 204 height 32
drag, startPoint x: 370, startPoint y: 183, endPoint x: 240, endPoint y: 179, distance: 130.1
click at [240, 179] on input "Laboratory Technologist / Laboratory Technologist" at bounding box center [277, 181] width 204 height 32
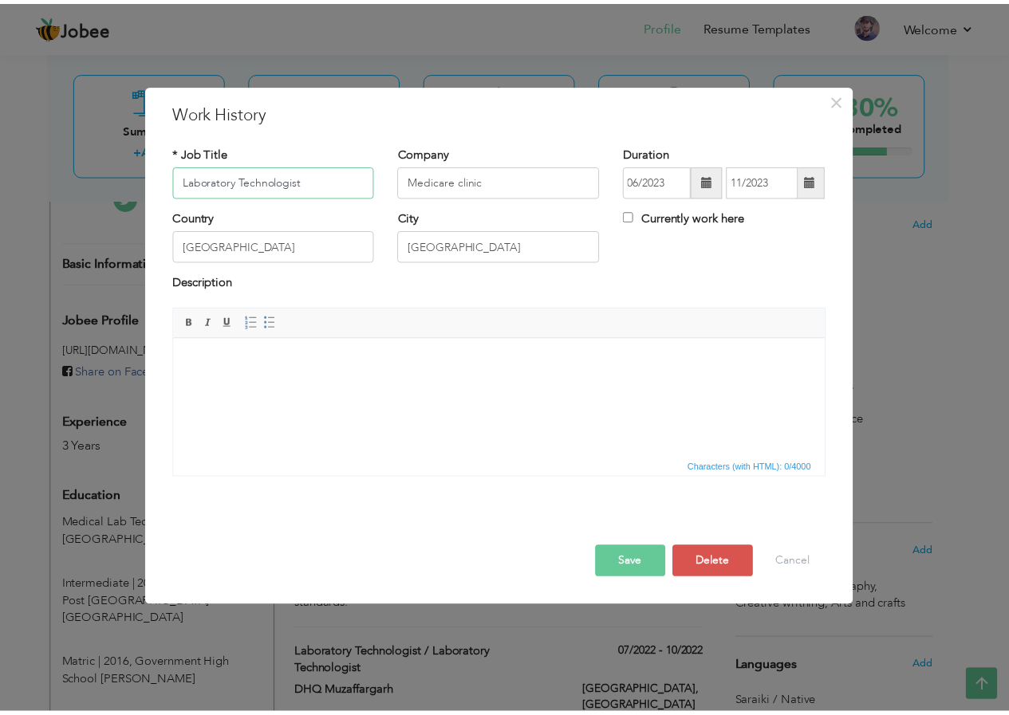
scroll to position [0, 0]
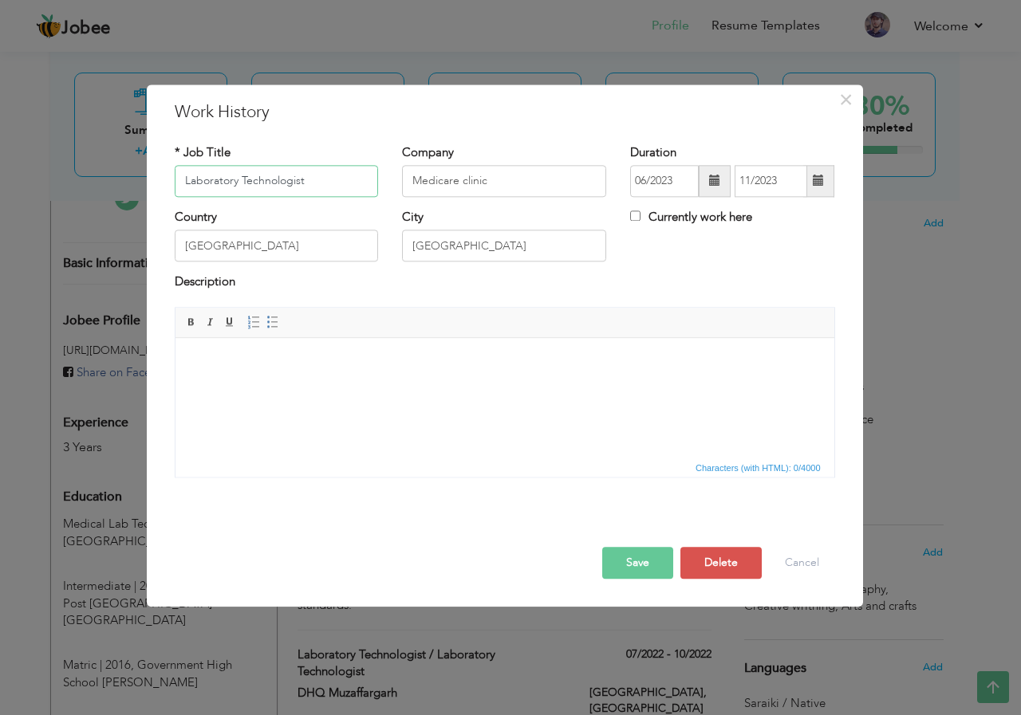
drag, startPoint x: 181, startPoint y: 178, endPoint x: 270, endPoint y: 278, distance: 133.8
click at [183, 179] on input "Laboratory Technologist" at bounding box center [277, 181] width 204 height 32
click at [616, 560] on button "Save" at bounding box center [637, 563] width 71 height 32
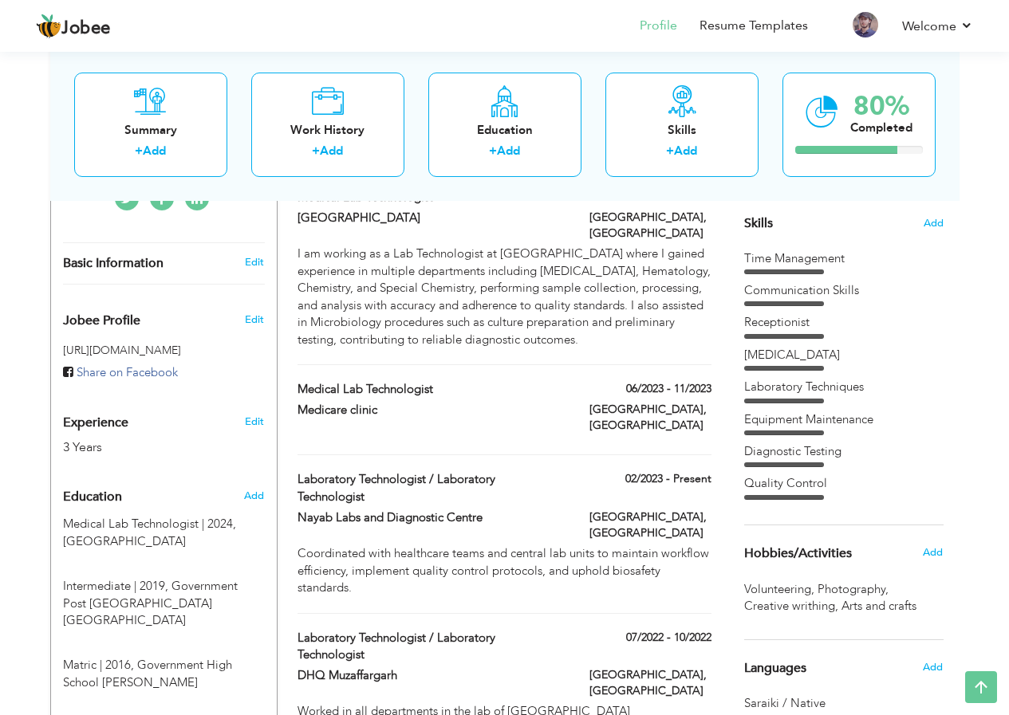
click at [410, 422] on div "Medical Lab Technologist 06/2023 - 11/2023 Medical Lab Technologist 06/2023 - 1…" at bounding box center [503, 418] width 413 height 74
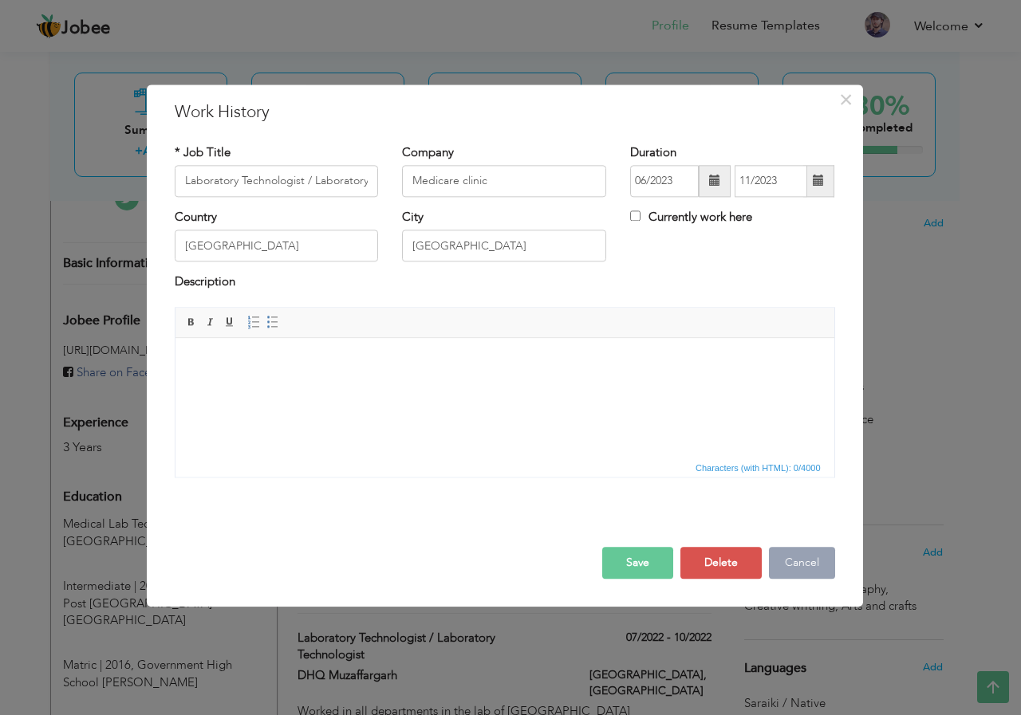
click at [814, 564] on button "Cancel" at bounding box center [802, 563] width 66 height 32
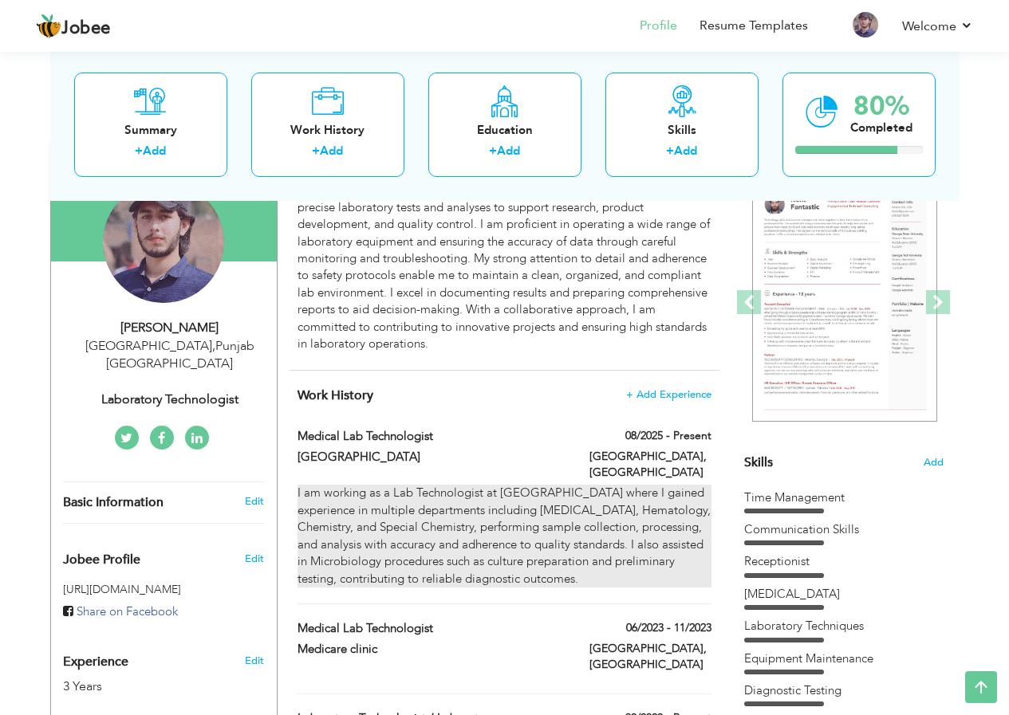
scroll to position [399, 0]
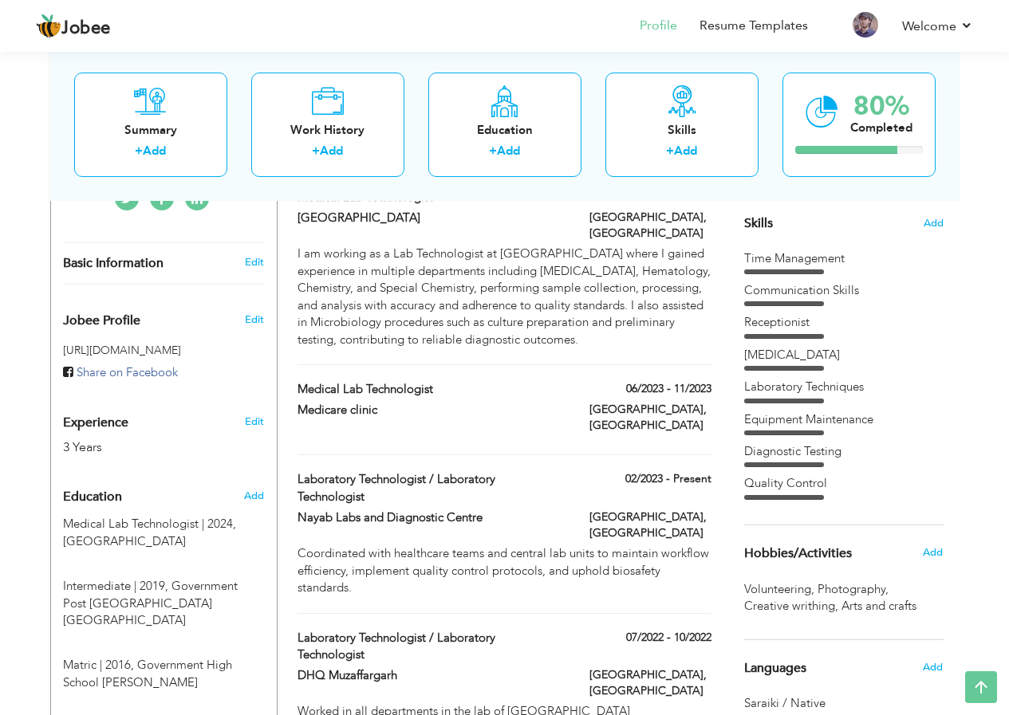
click at [376, 417] on div "Medical Lab Technologist 06/2023 - 11/2023 Medical Lab Technologist 06/2023 - 1…" at bounding box center [503, 418] width 413 height 74
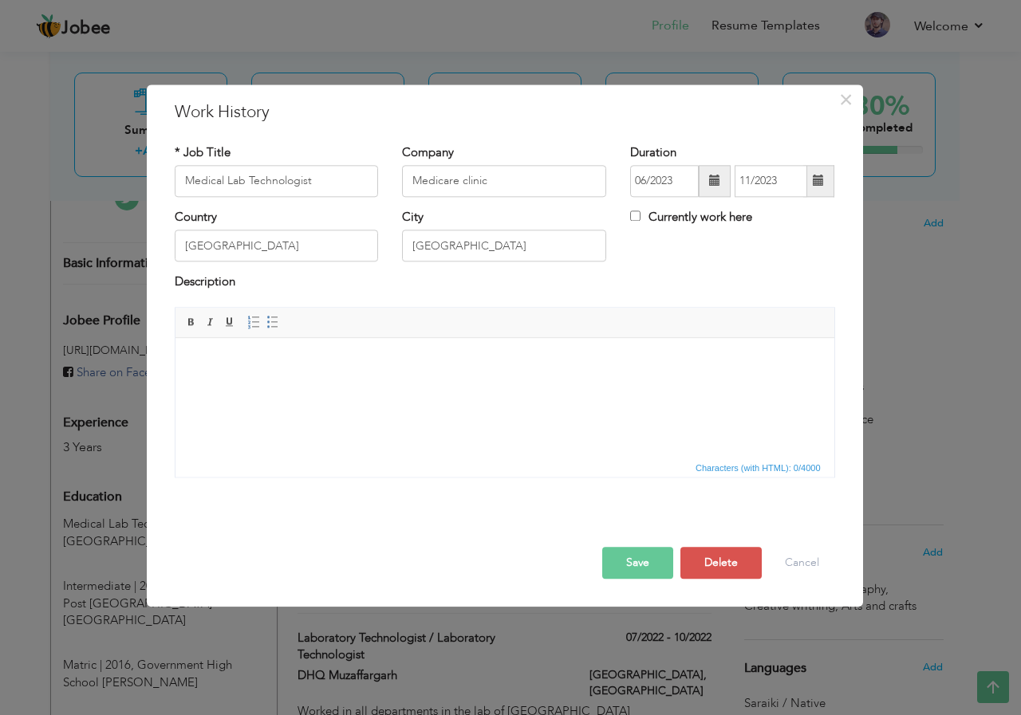
click at [388, 387] on html at bounding box center [504, 362] width 659 height 49
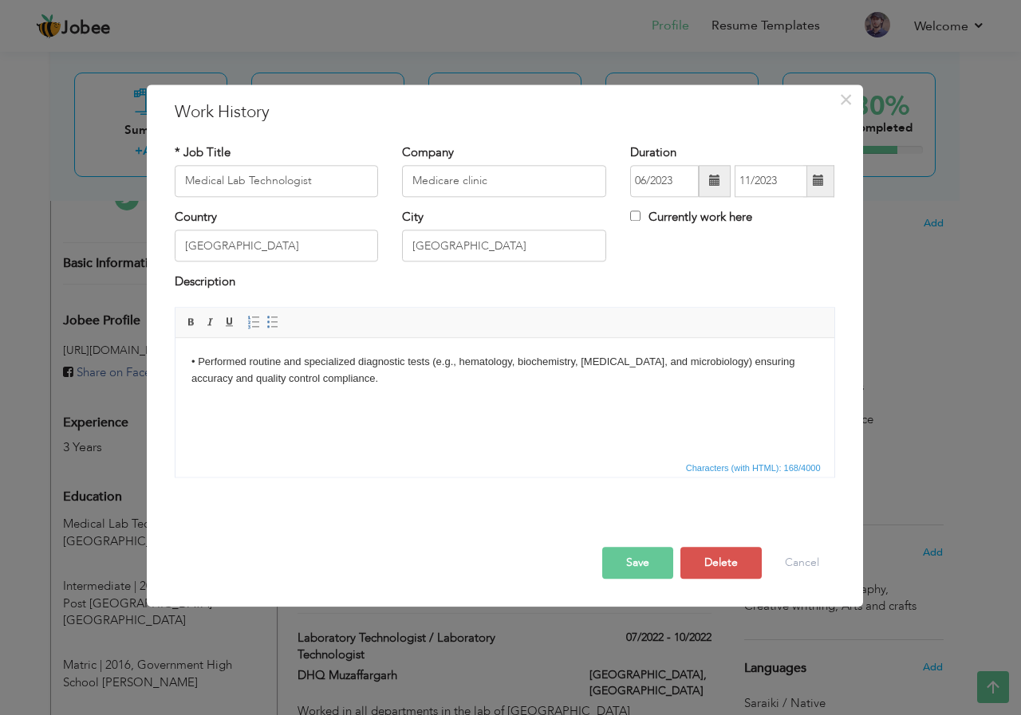
click at [648, 553] on button "Save" at bounding box center [637, 563] width 71 height 32
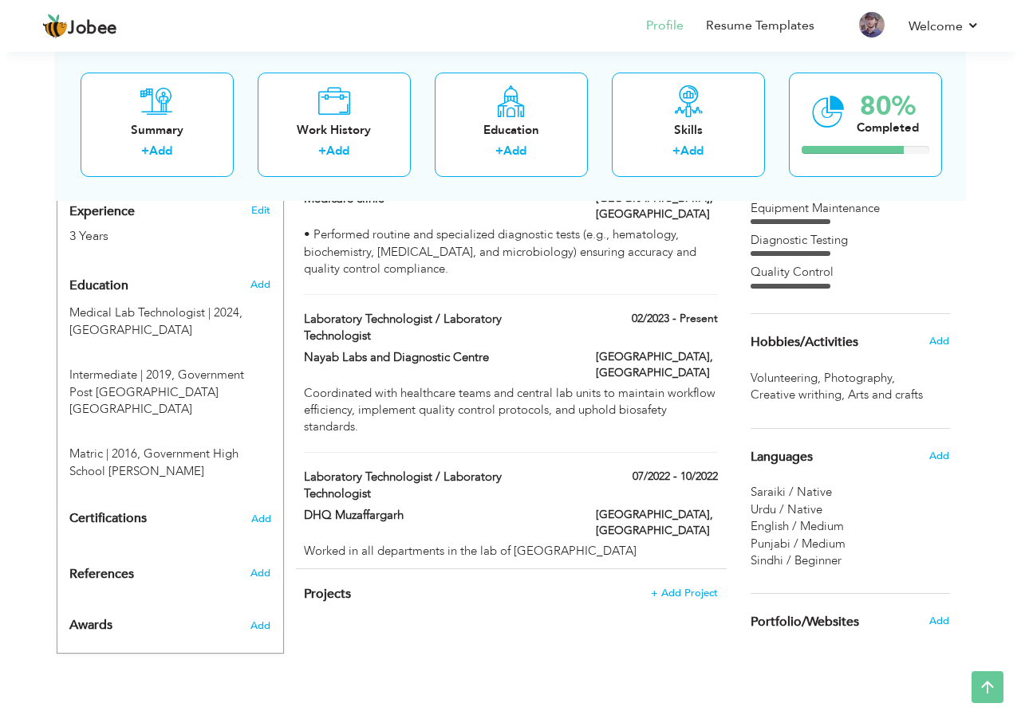
scroll to position [612, 0]
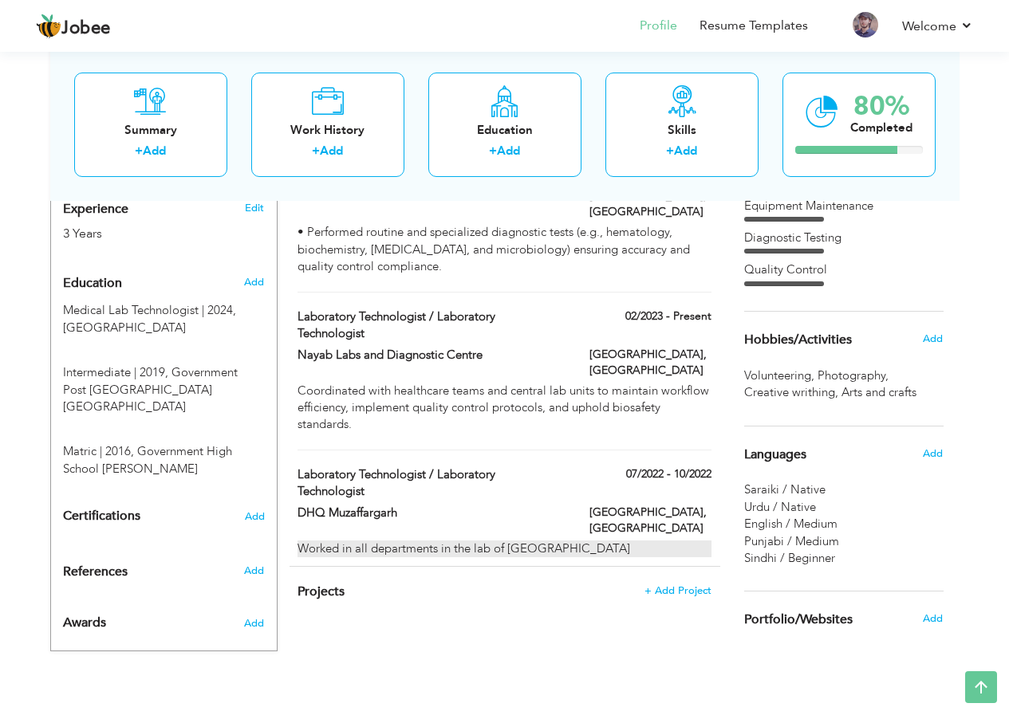
click at [550, 541] on div "Worked in all departments in the lab of DHQ Muzaffargarh" at bounding box center [503, 549] width 413 height 17
type input "Laboratory Technologist / Laboratory Technologist"
type input "DHQ Muzaffargarh"
type input "07/2022"
type input "10/2022"
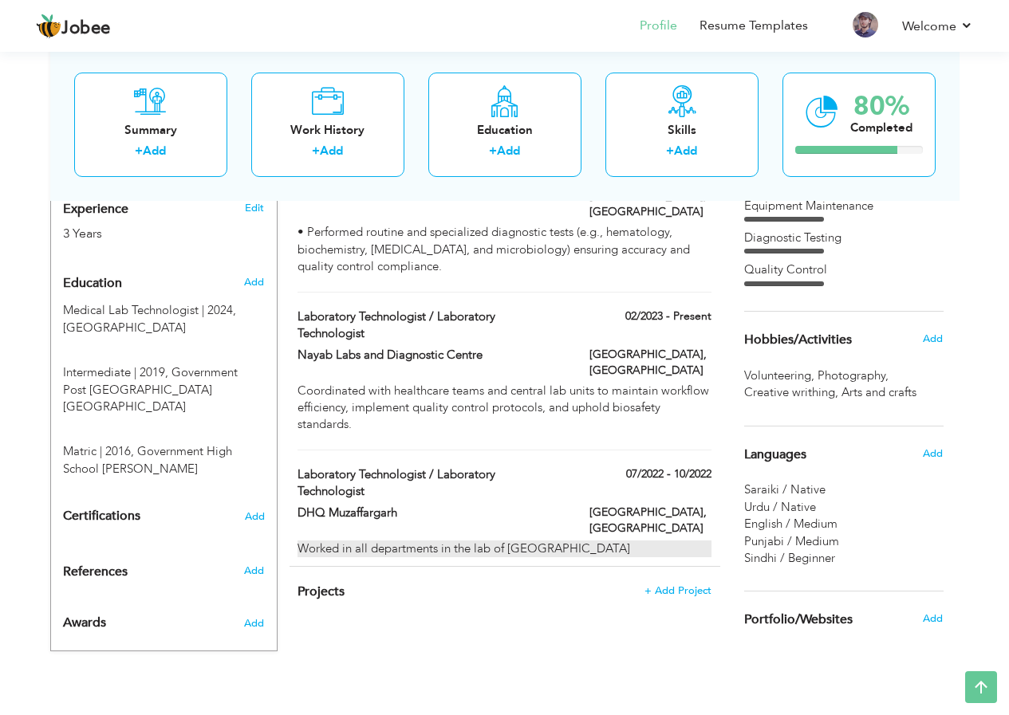
type input "[GEOGRAPHIC_DATA]"
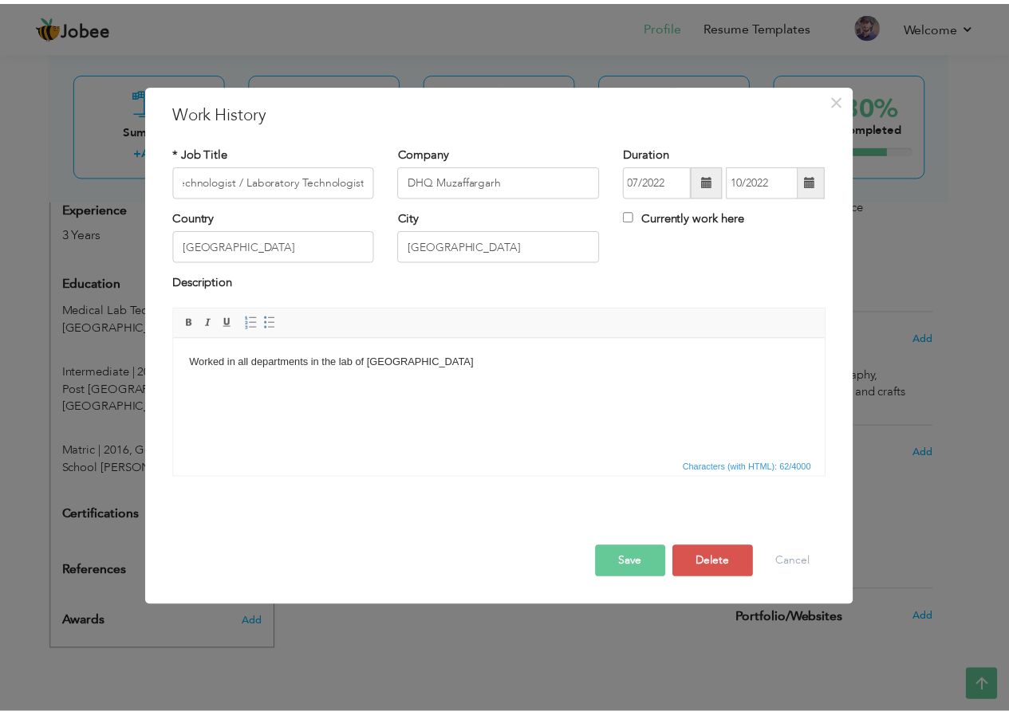
scroll to position [0, 0]
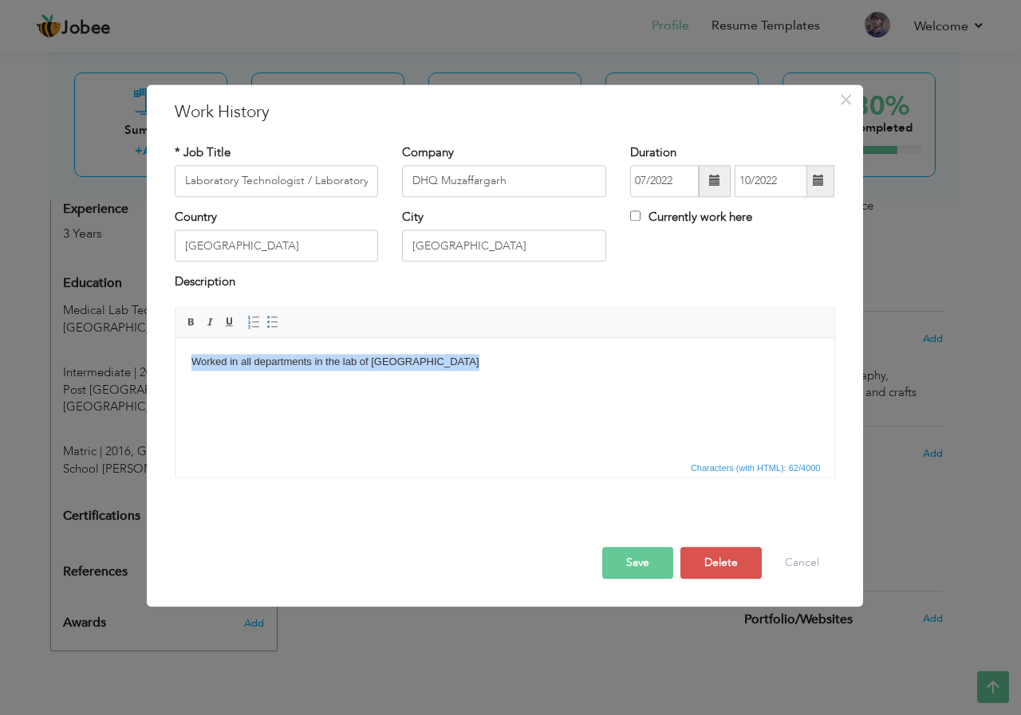
drag, startPoint x: 470, startPoint y: 361, endPoint x: 183, endPoint y: 370, distance: 287.2
click at [183, 370] on html "Worked in all departments in the lab of DHQ Muzaffargarh" at bounding box center [504, 362] width 659 height 49
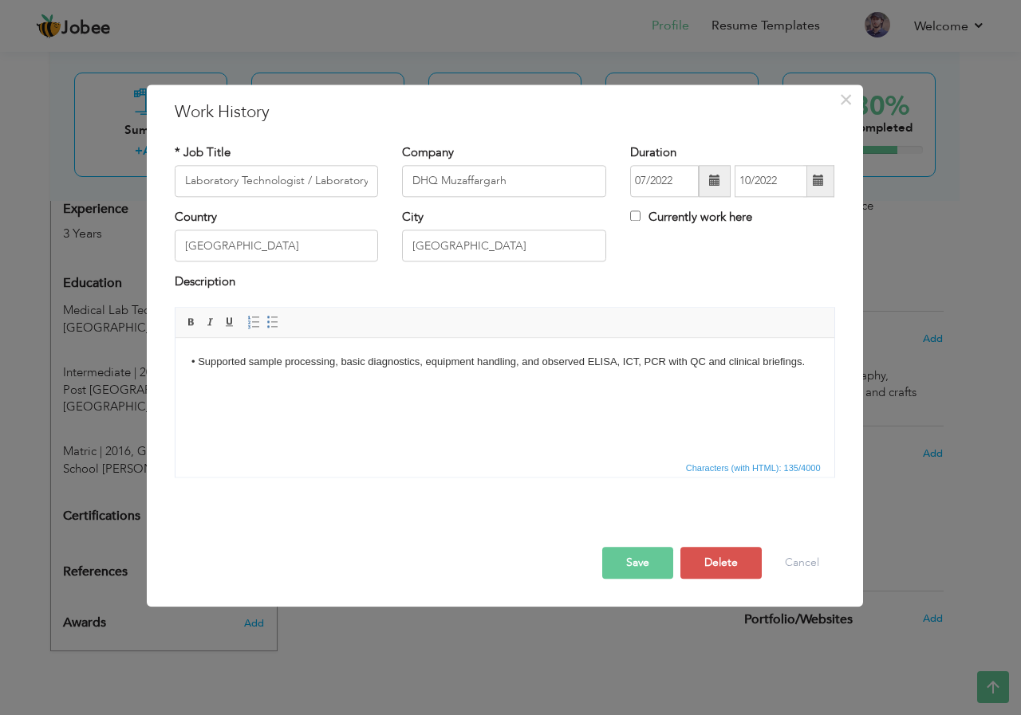
click at [615, 365] on body "• Supported sample processing, basic diagnostics, equipment handling, and obser…" at bounding box center [504, 362] width 627 height 17
click at [661, 358] on body "• Supported sample processing, basic diagnostics, equipment handling, and obser…" at bounding box center [504, 370] width 627 height 33
click at [715, 360] on body "• Supported sample processing, basic diagnostics, equipment handling, and obser…" at bounding box center [504, 370] width 627 height 33
drag, startPoint x: 620, startPoint y: 564, endPoint x: 572, endPoint y: 529, distance: 59.3
click at [618, 564] on button "Save" at bounding box center [637, 563] width 71 height 32
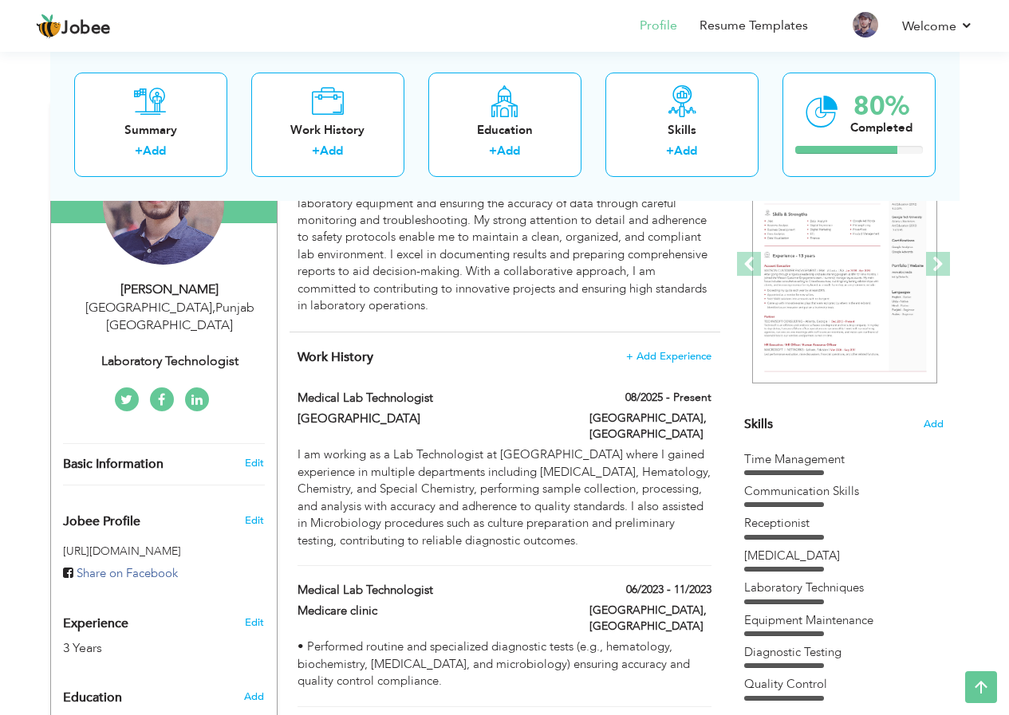
scroll to position [54, 0]
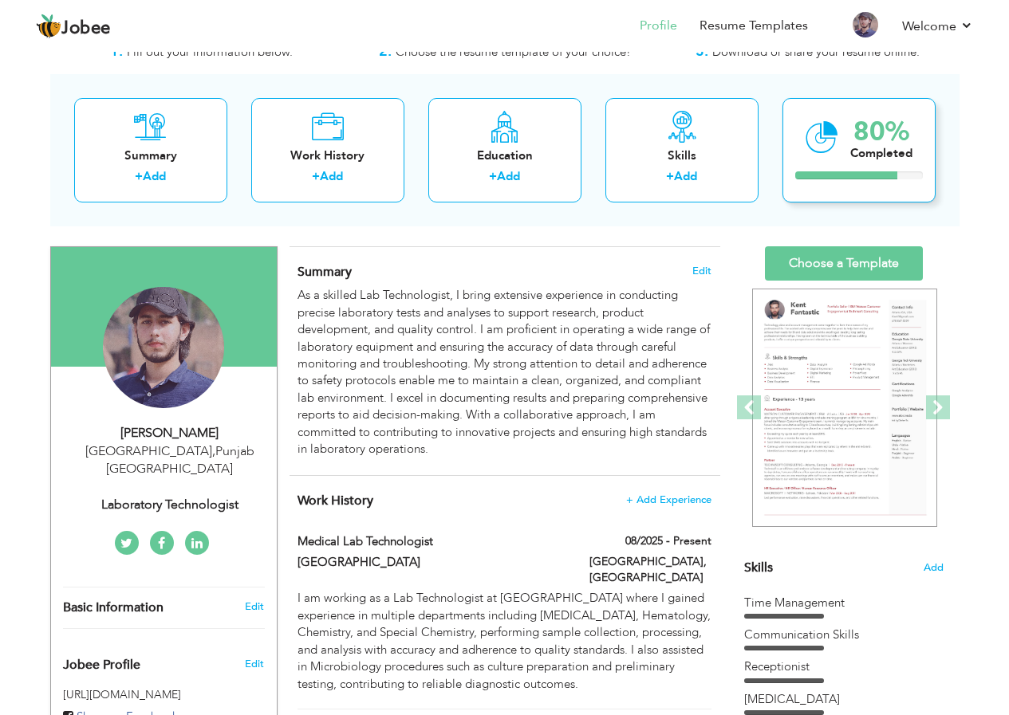
click at [832, 141] on icon at bounding box center [821, 137] width 33 height 53
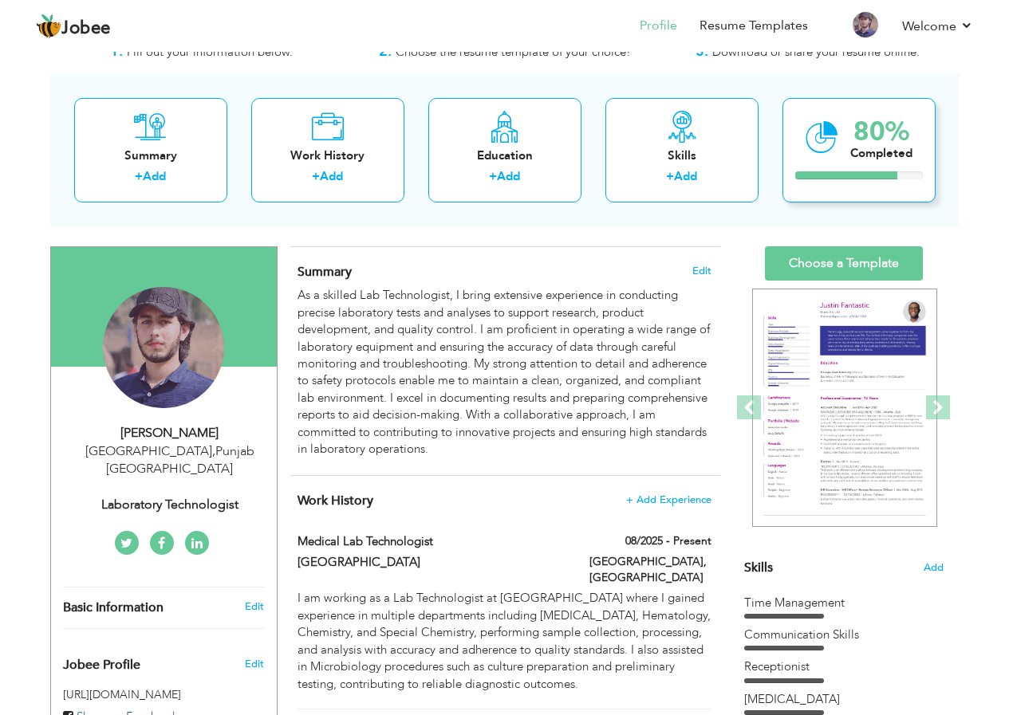
click at [864, 175] on div at bounding box center [846, 175] width 102 height 8
click at [821, 153] on icon at bounding box center [821, 137] width 33 height 53
click at [827, 265] on link "Choose a Template" at bounding box center [844, 263] width 158 height 34
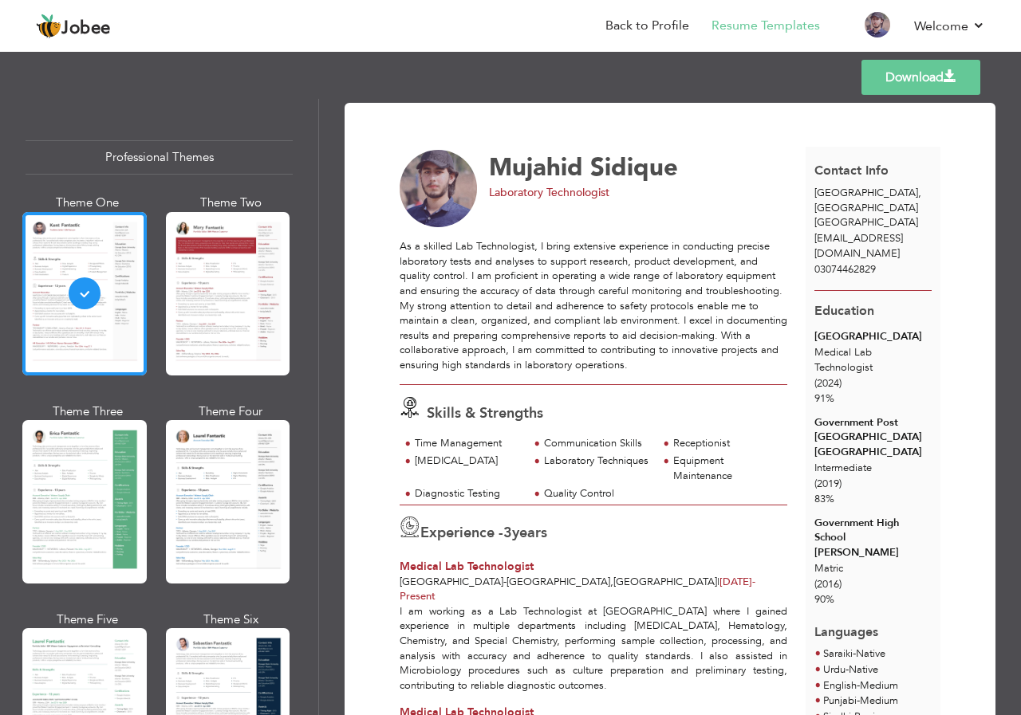
click at [896, 86] on link "Download" at bounding box center [920, 77] width 119 height 35
click at [463, 62] on div "Templates Download" at bounding box center [510, 77] width 1021 height 51
click at [664, 30] on link "Back to Profile" at bounding box center [647, 26] width 84 height 18
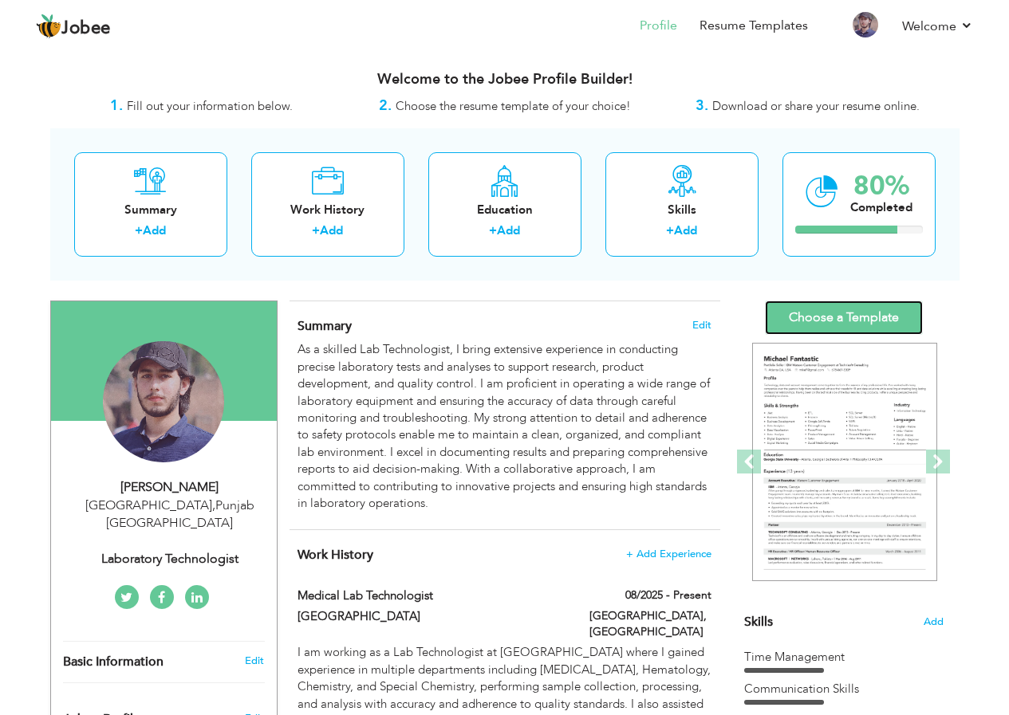
click at [804, 325] on link "Choose a Template" at bounding box center [844, 318] width 158 height 34
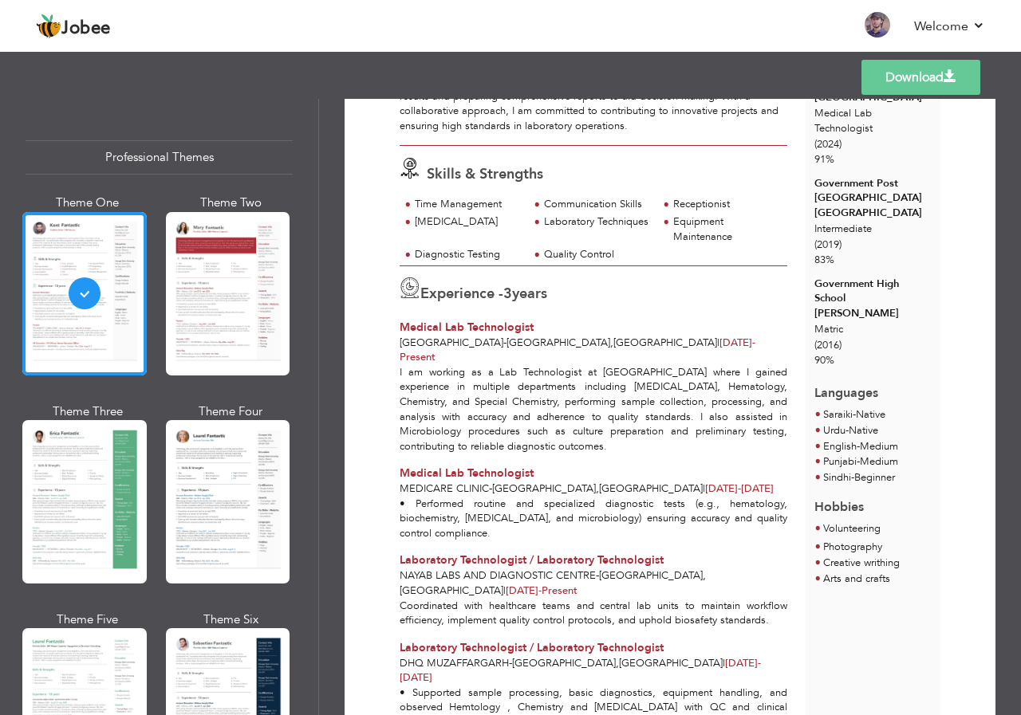
scroll to position [80, 0]
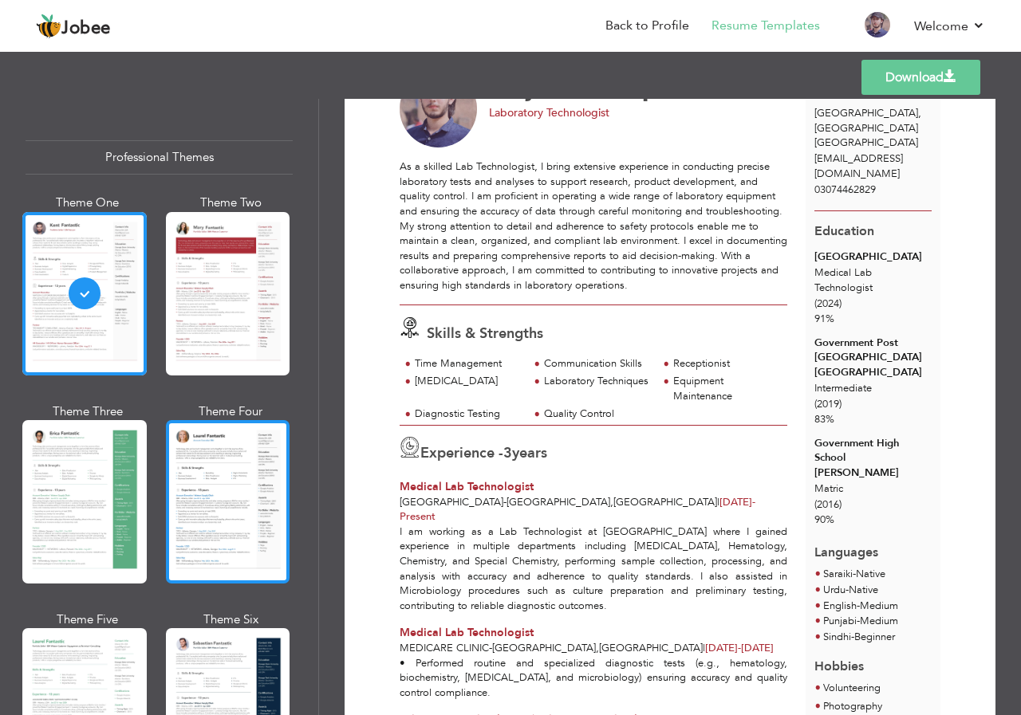
click at [234, 513] on div at bounding box center [228, 501] width 124 height 163
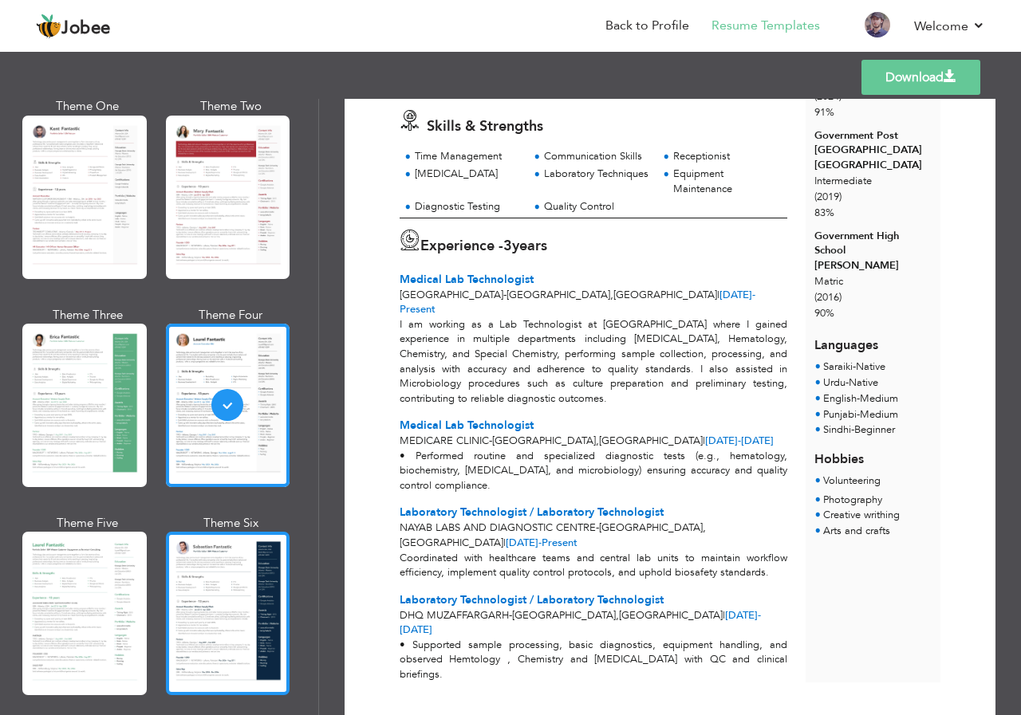
scroll to position [239, 0]
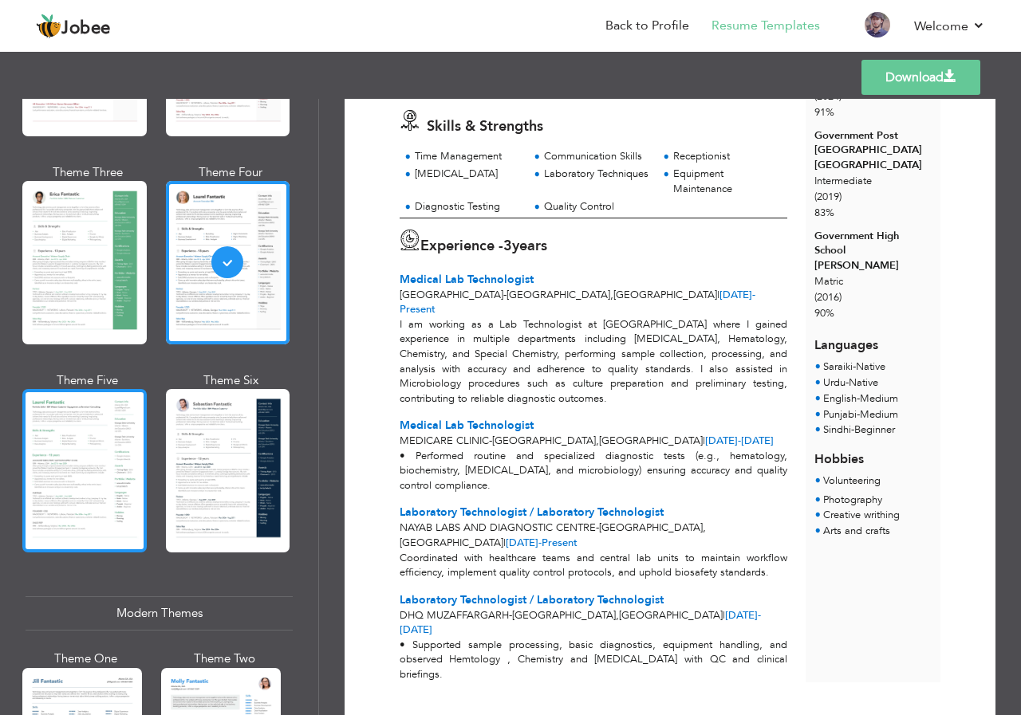
click at [89, 496] on div at bounding box center [84, 470] width 124 height 163
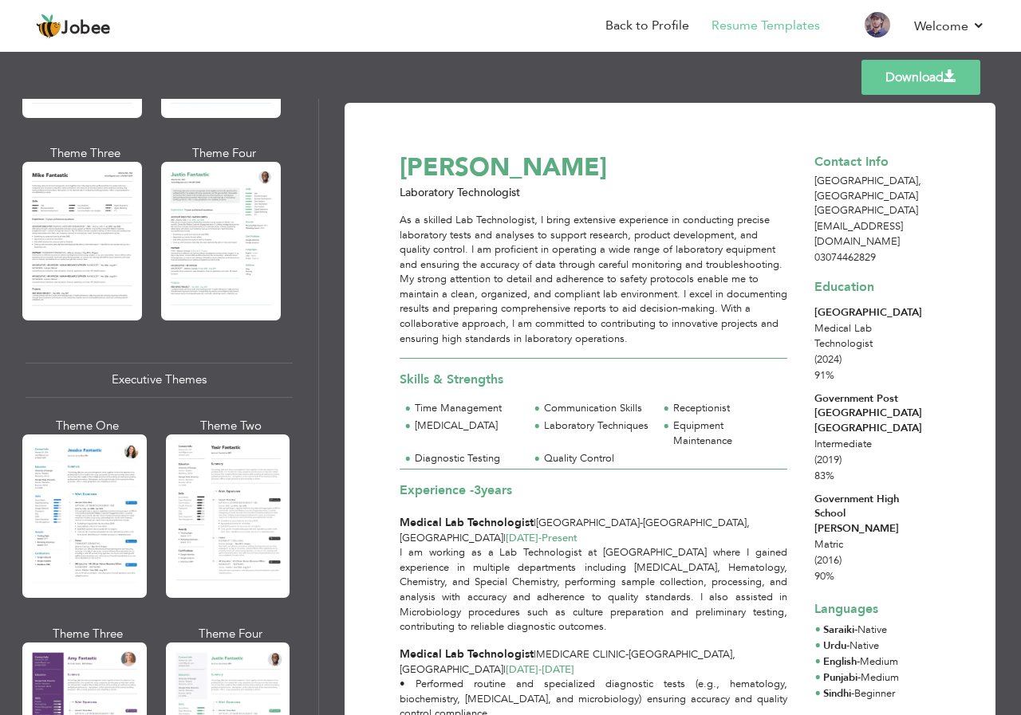
scroll to position [957, 0]
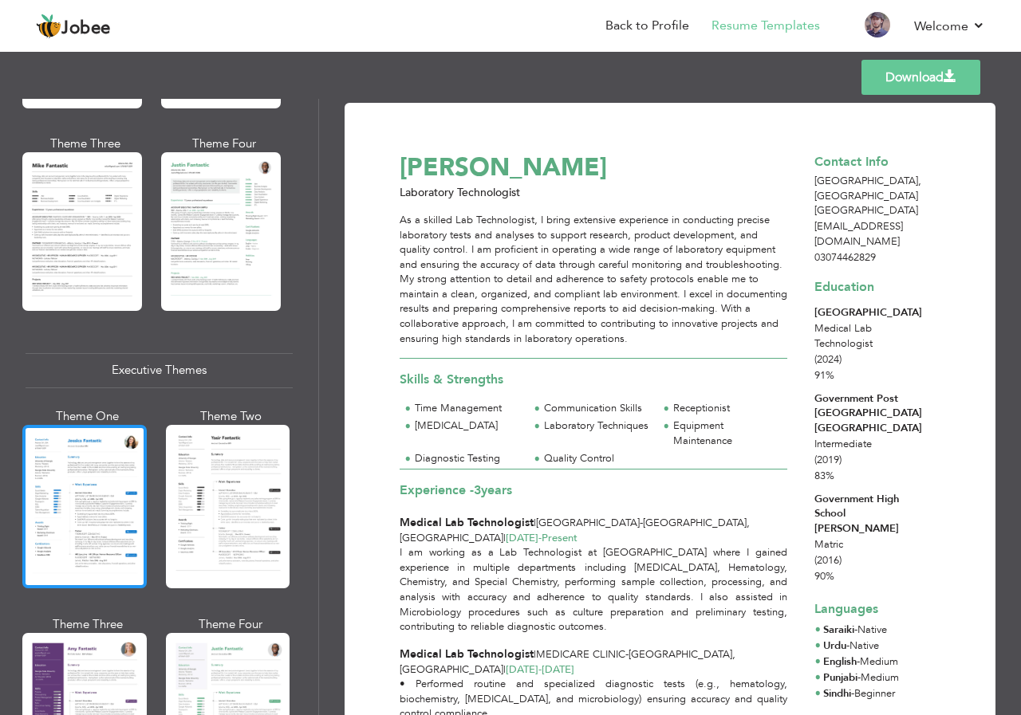
click at [100, 547] on div at bounding box center [84, 506] width 124 height 163
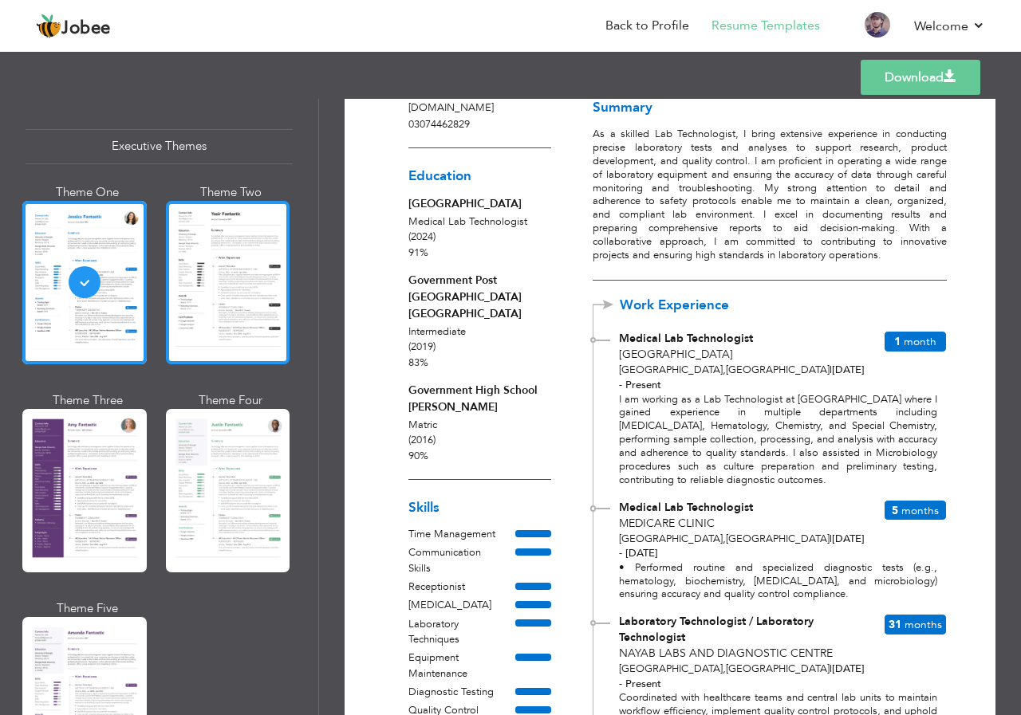
scroll to position [1196, 0]
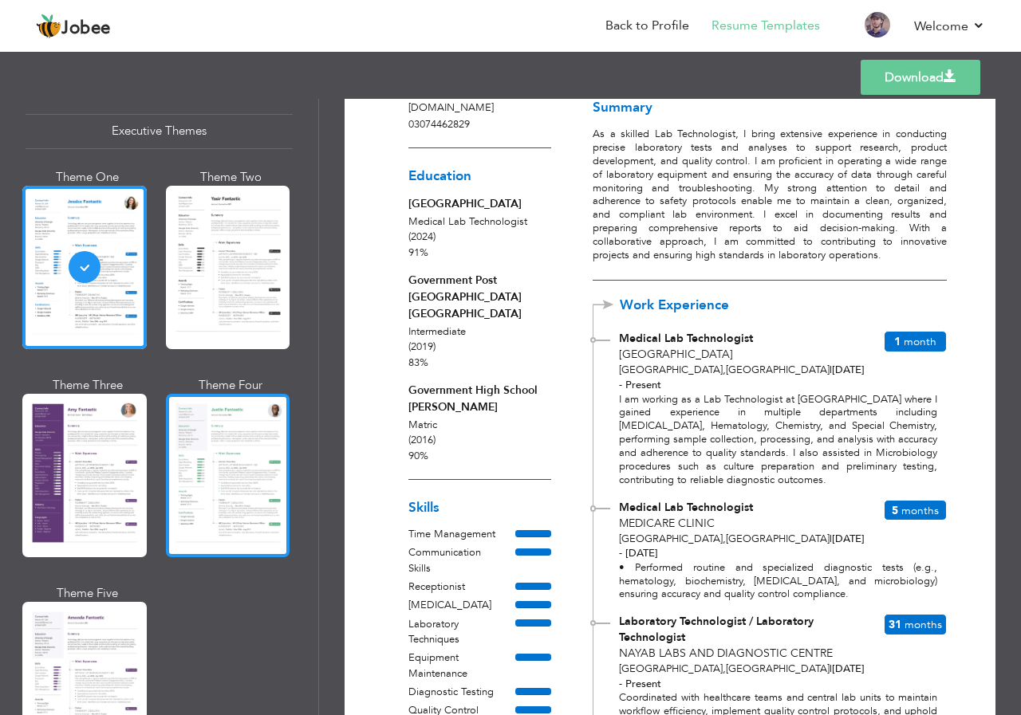
click at [236, 482] on div at bounding box center [228, 475] width 124 height 163
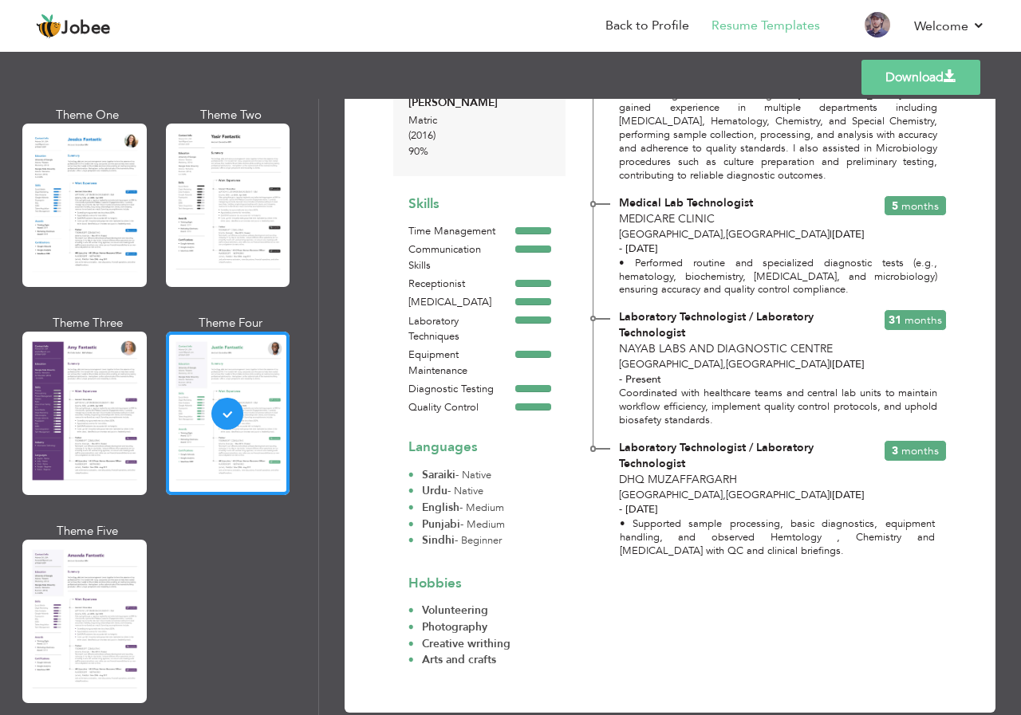
scroll to position [1437, 0]
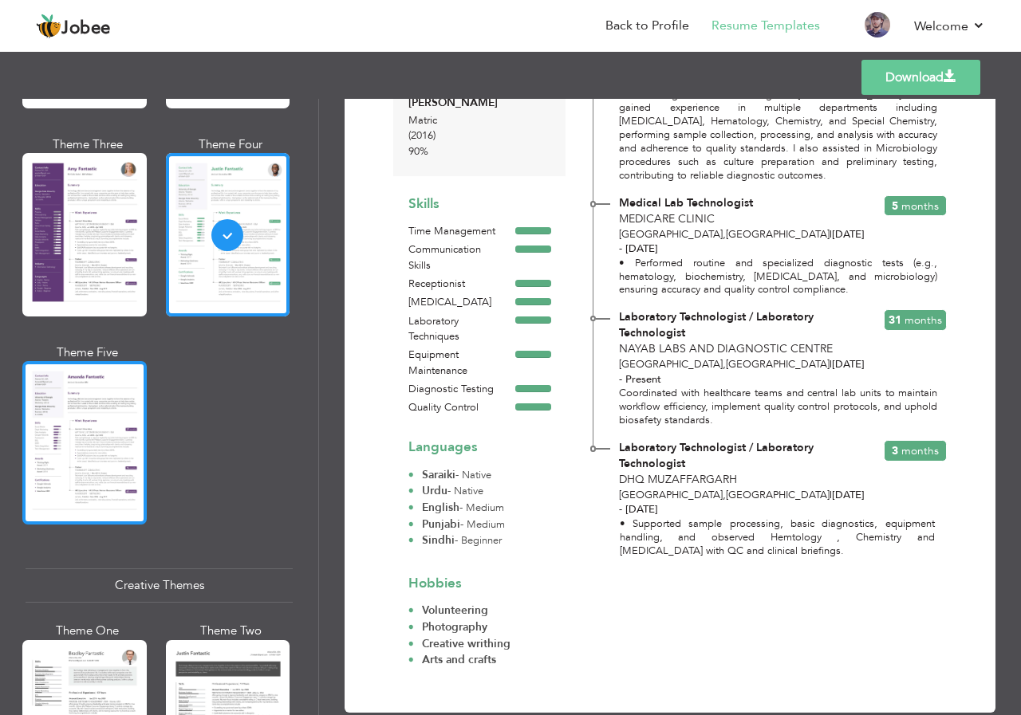
click at [75, 468] on div at bounding box center [84, 442] width 124 height 163
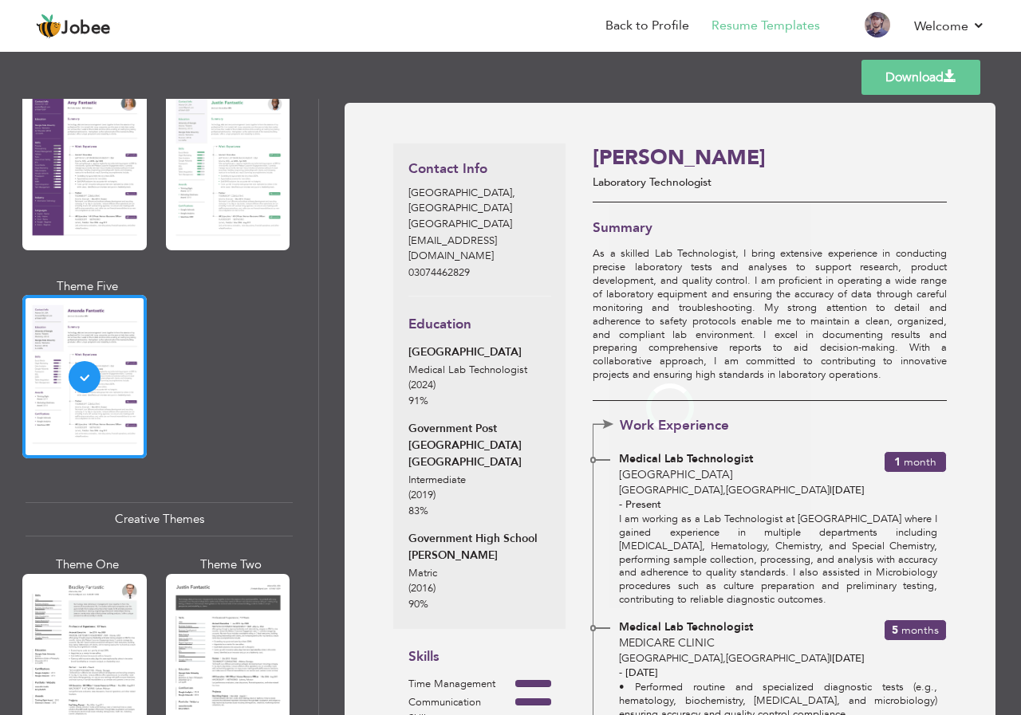
scroll to position [1676, 0]
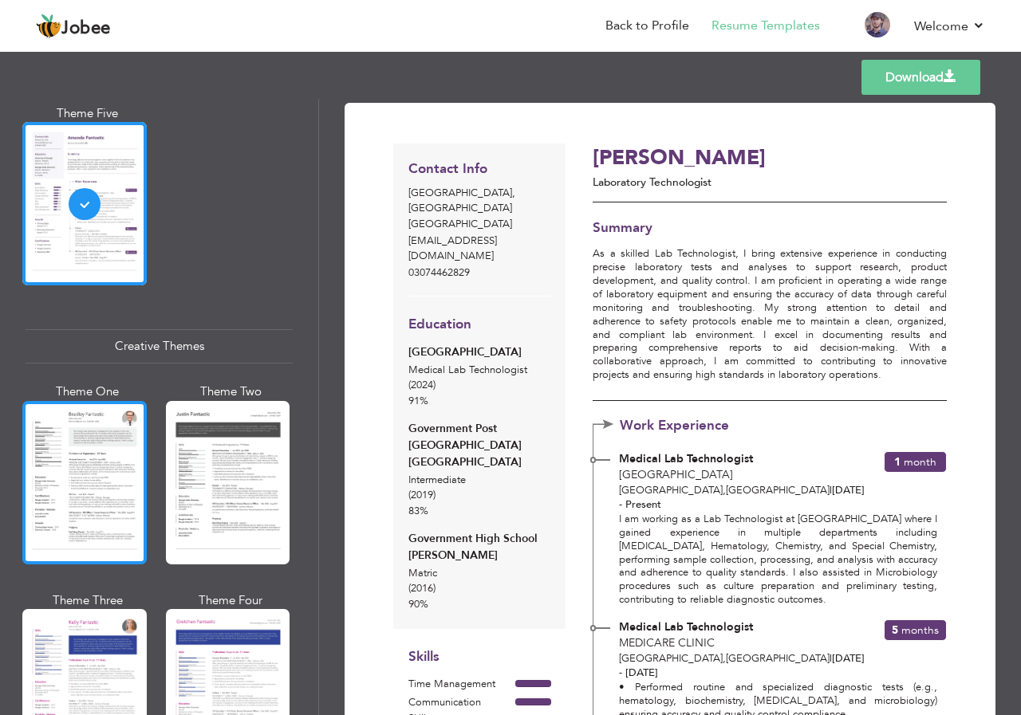
click at [104, 489] on div at bounding box center [84, 482] width 124 height 163
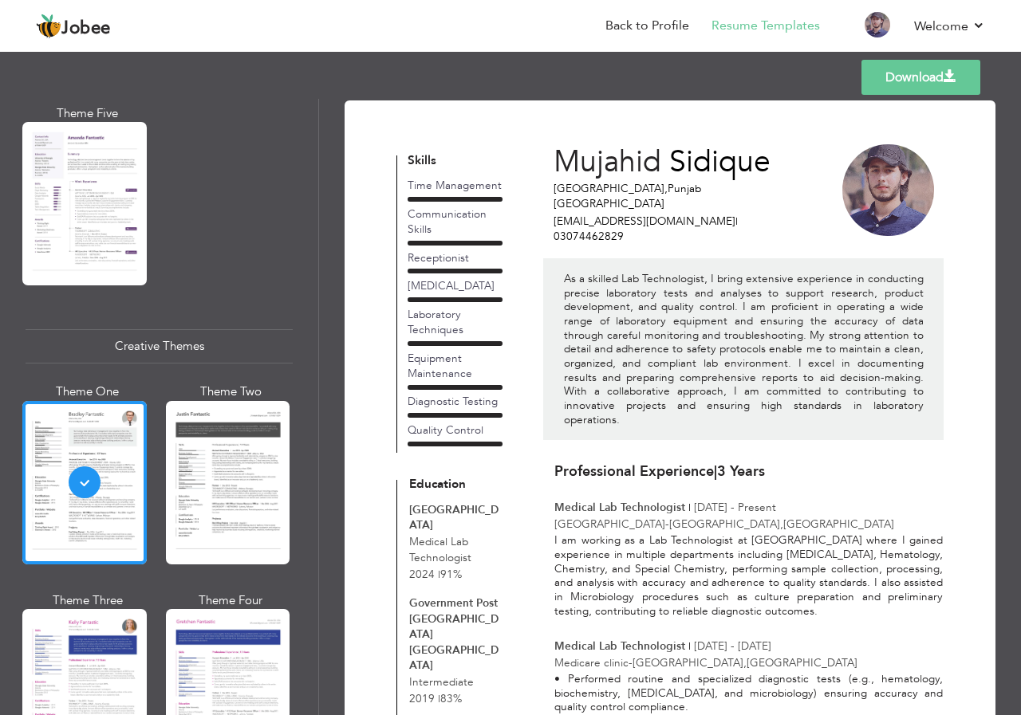
scroll to position [0, 0]
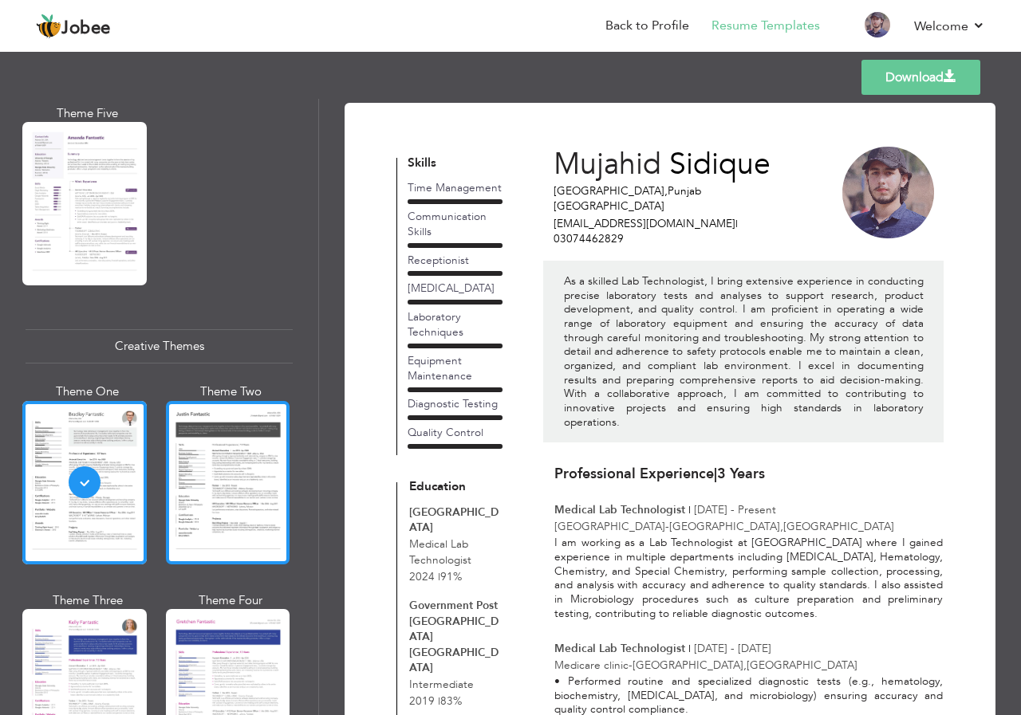
click at [254, 459] on div at bounding box center [228, 482] width 124 height 163
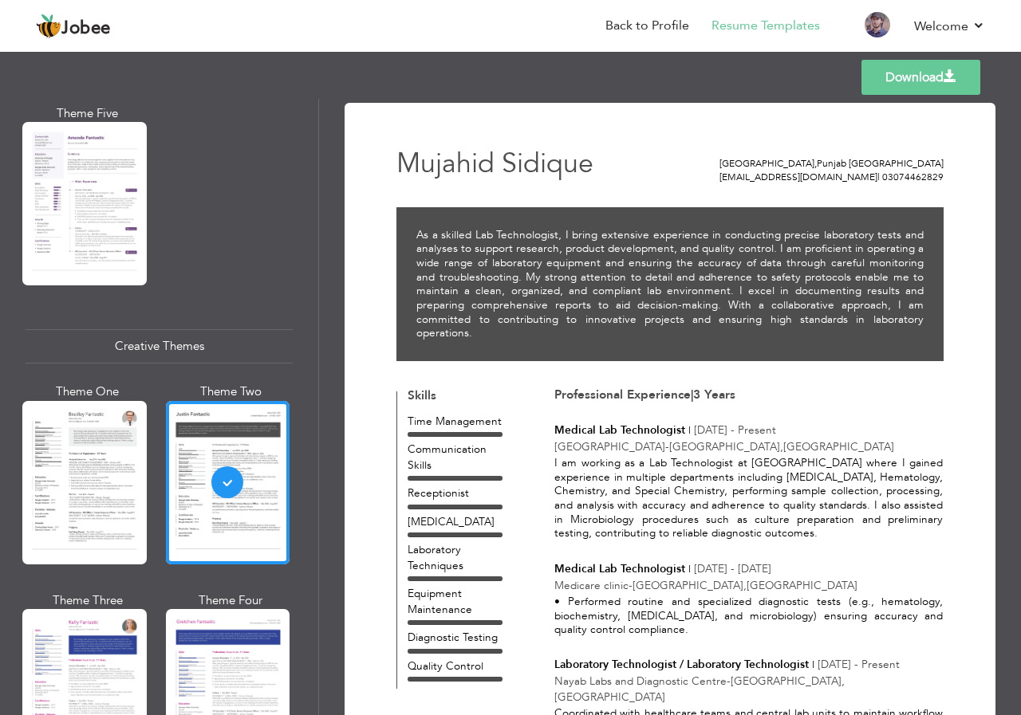
click at [17, 193] on div "Professional Themes Theme One Theme Two Theme Three Theme Six" at bounding box center [159, 407] width 318 height 616
click at [80, 185] on div at bounding box center [84, 203] width 124 height 163
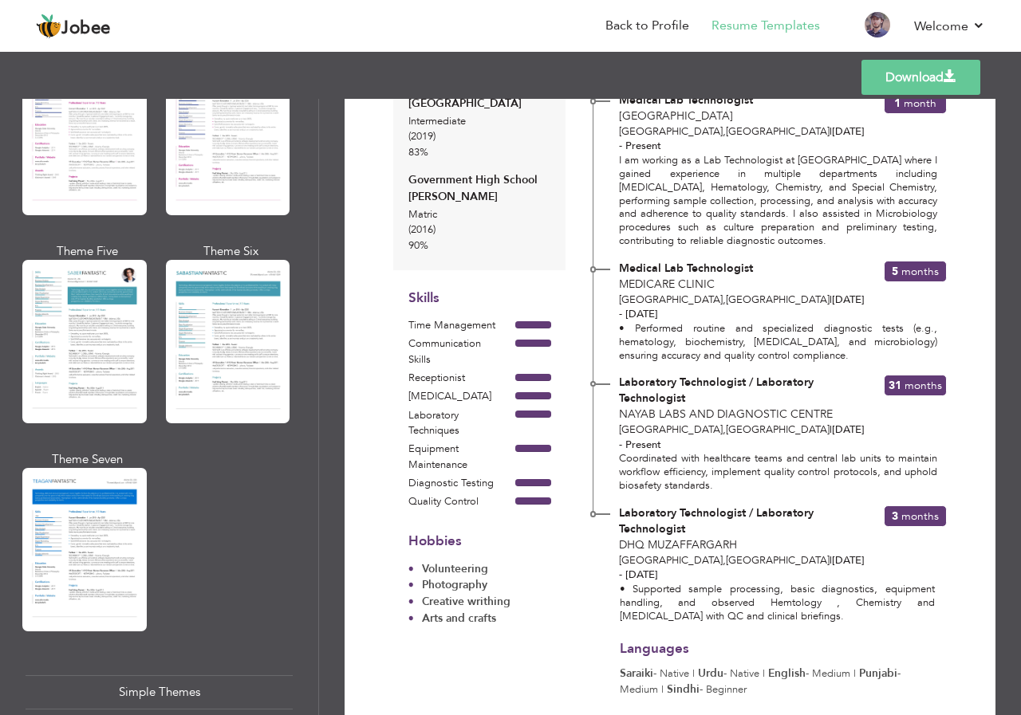
scroll to position [2235, 0]
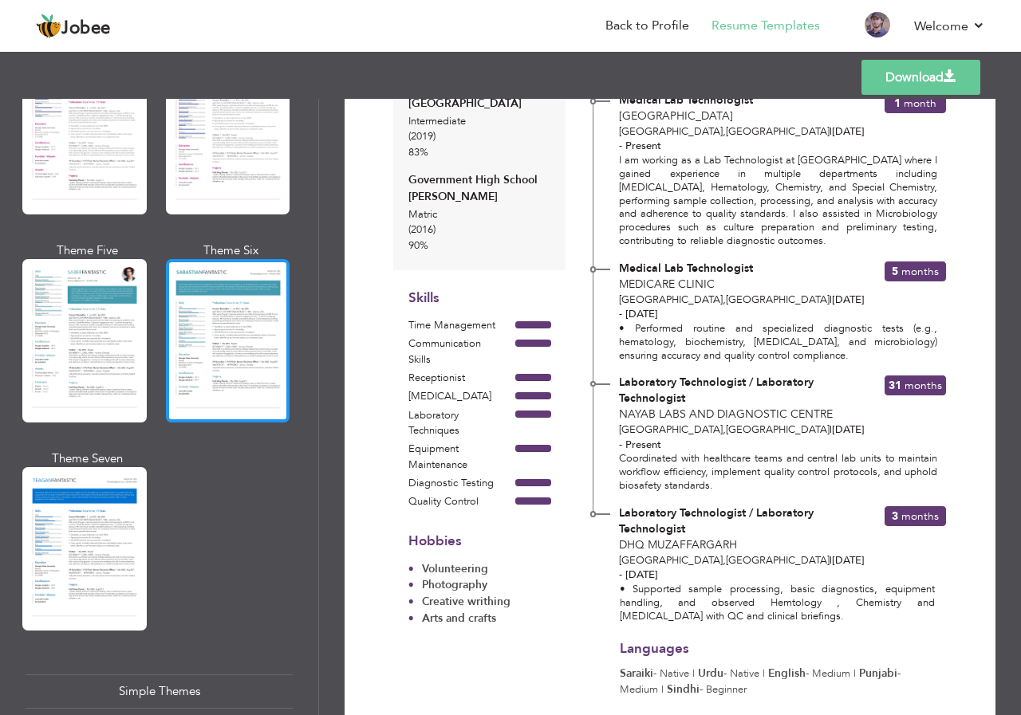
click at [198, 329] on div at bounding box center [228, 340] width 124 height 163
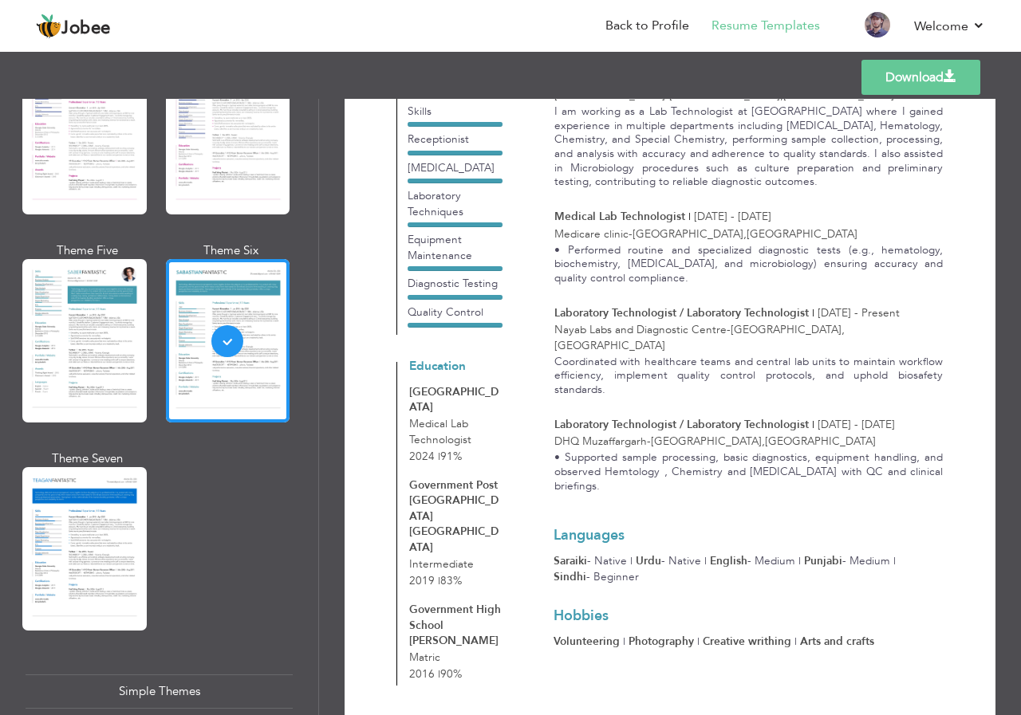
scroll to position [360, 0]
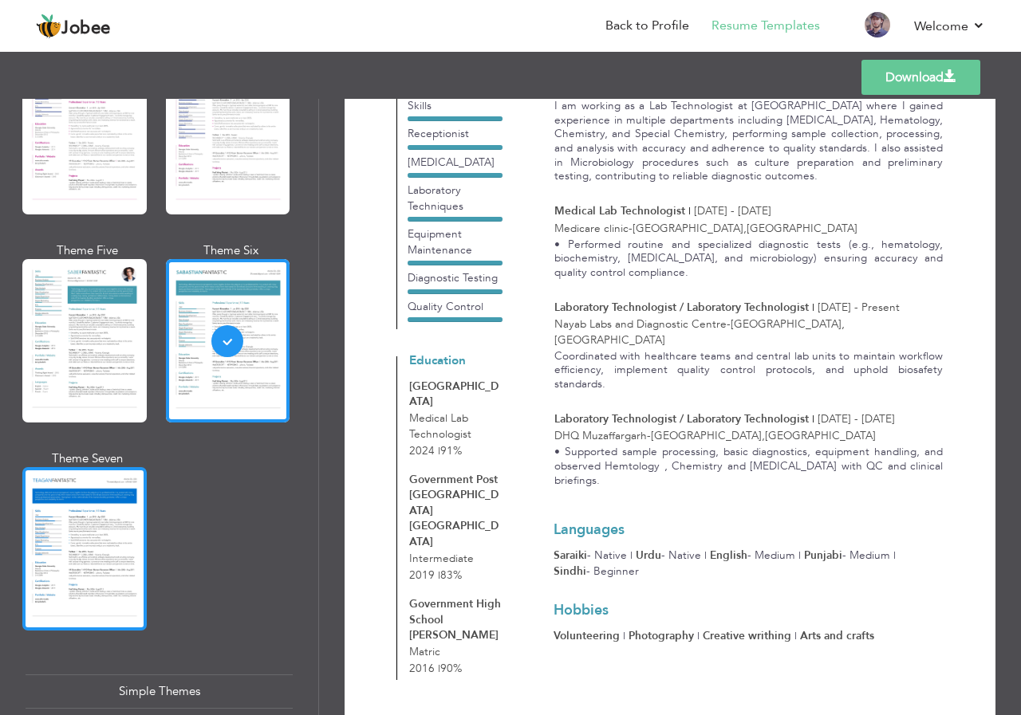
click at [124, 494] on div at bounding box center [84, 548] width 124 height 163
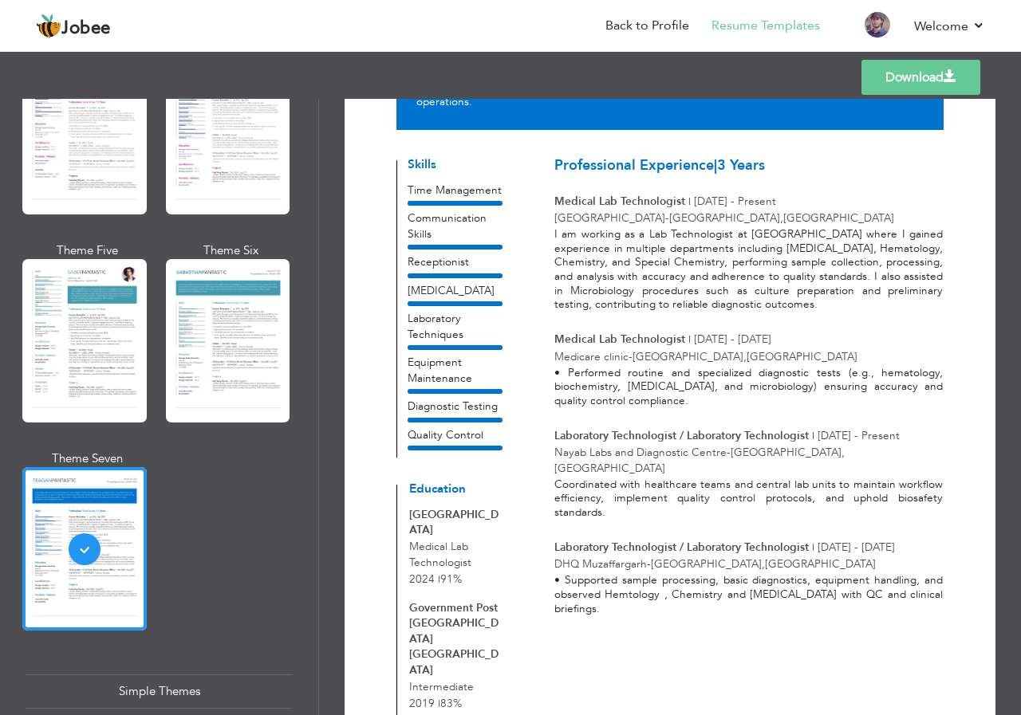
scroll to position [45, 0]
